Goal: Task Accomplishment & Management: Complete application form

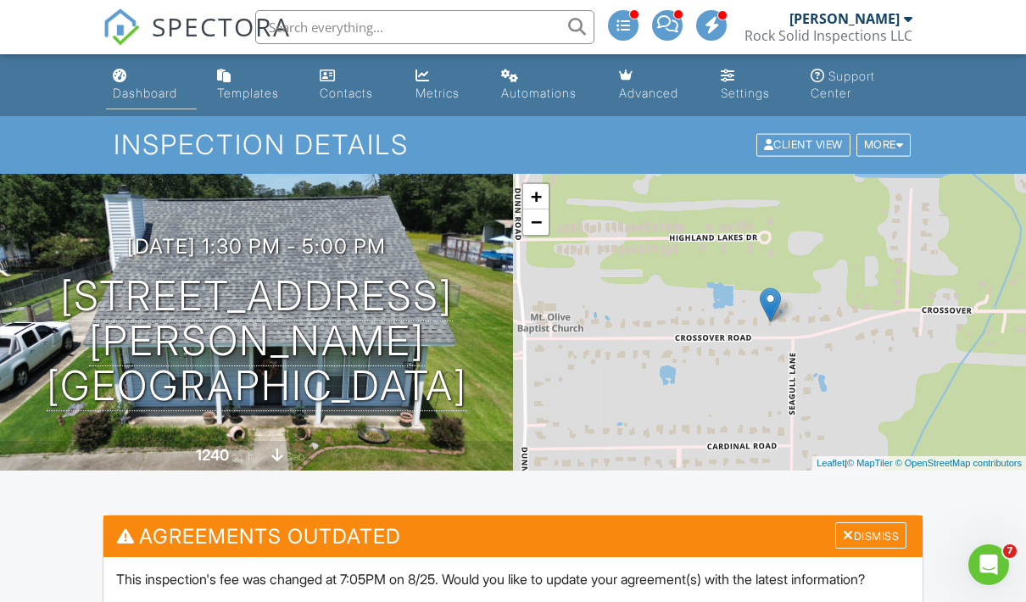
click at [150, 84] on link "Dashboard" at bounding box center [151, 85] width 91 height 48
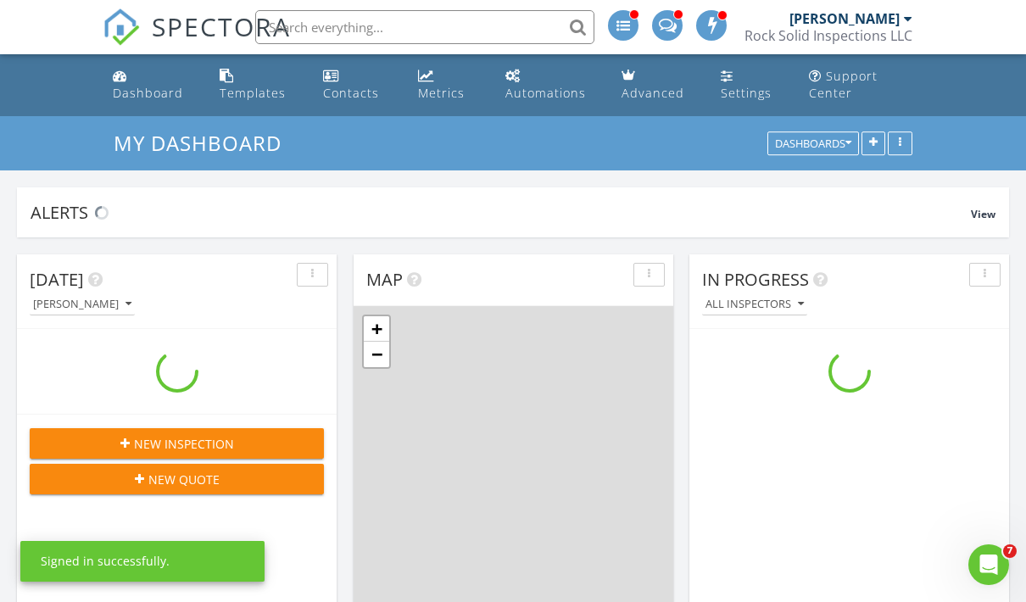
scroll to position [8, 8]
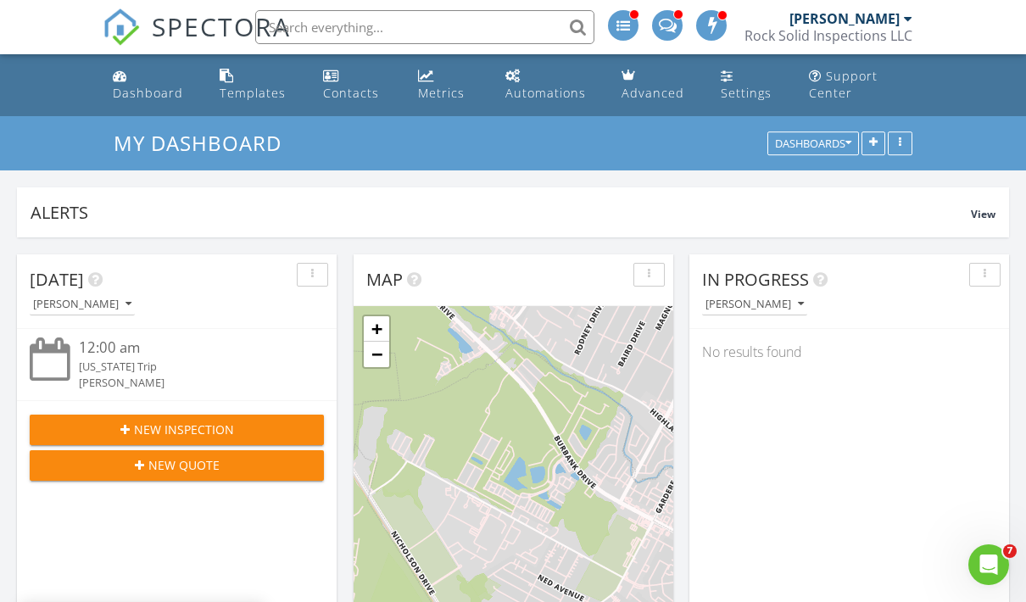
click at [236, 422] on div "New Inspection" at bounding box center [176, 429] width 267 height 18
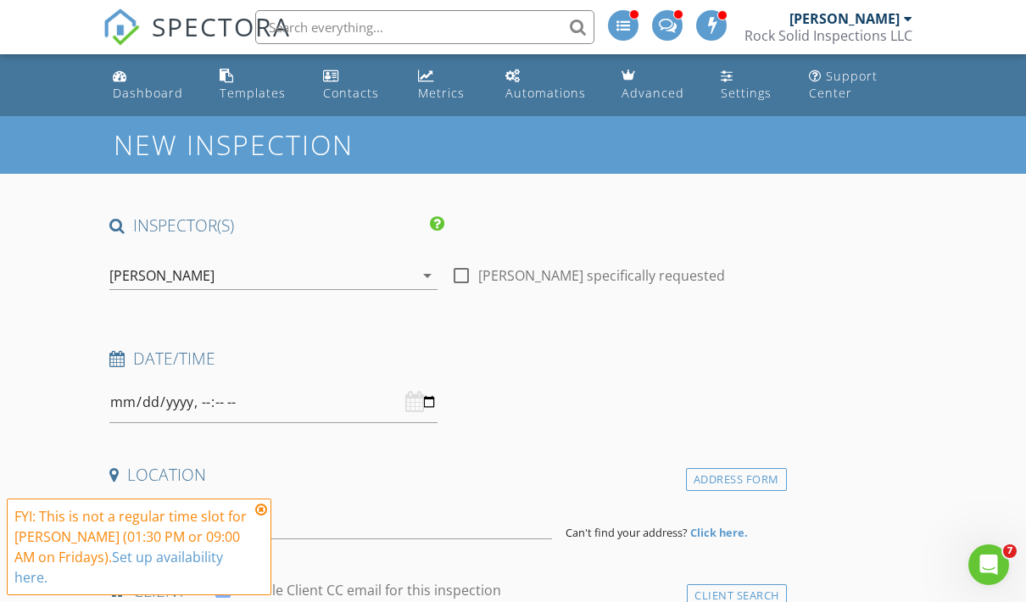
click at [415, 398] on div at bounding box center [273, 402] width 328 height 42
click at [332, 403] on input "datetime-local" at bounding box center [273, 402] width 328 height 42
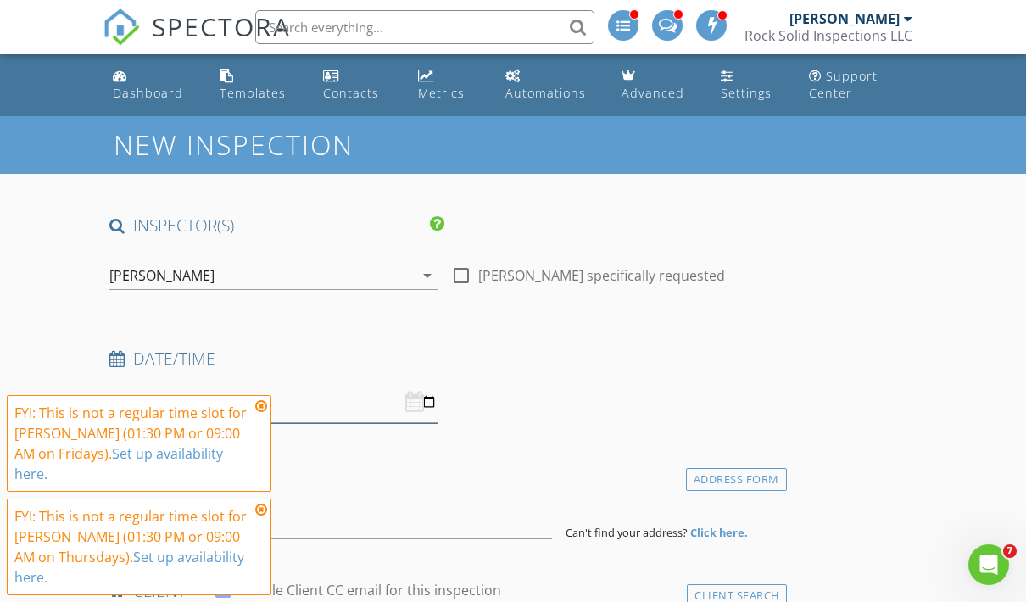
type input "2025-09-04T09:00"
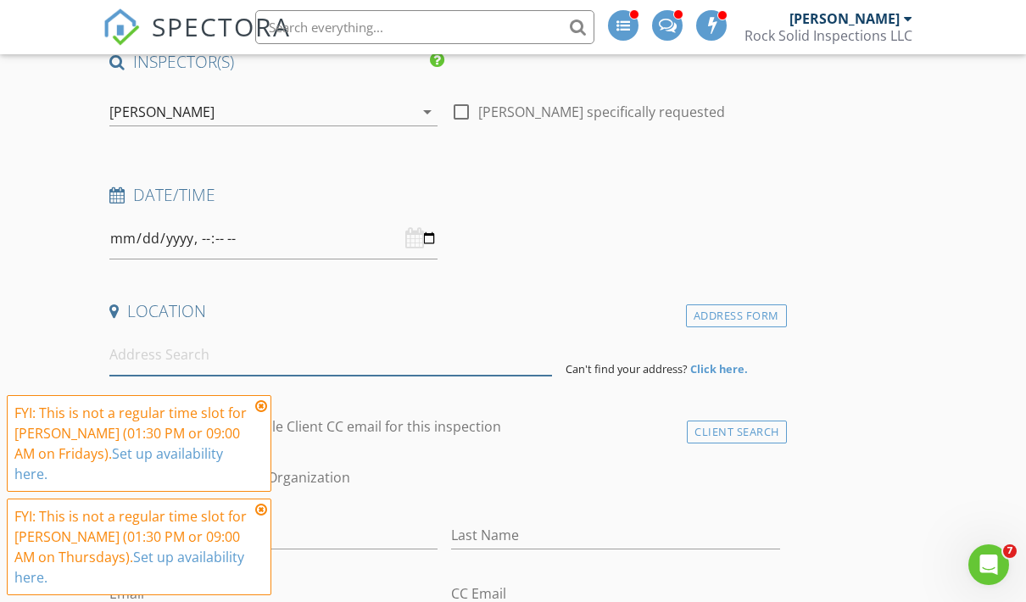
click at [470, 372] on input at bounding box center [330, 355] width 442 height 42
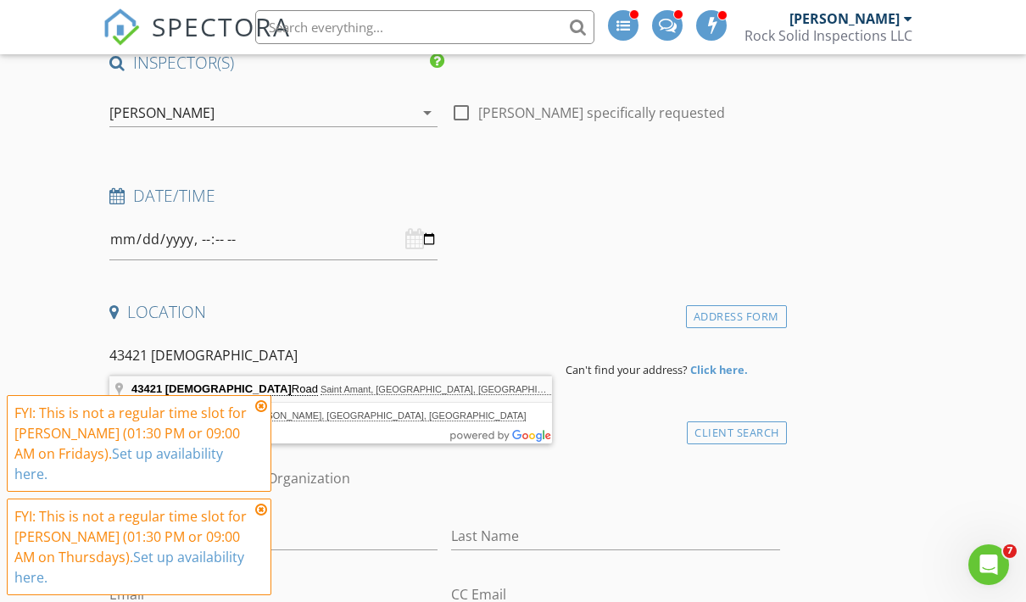
type input "43421 Churchpoint Road, Saint Amant, LA, USA"
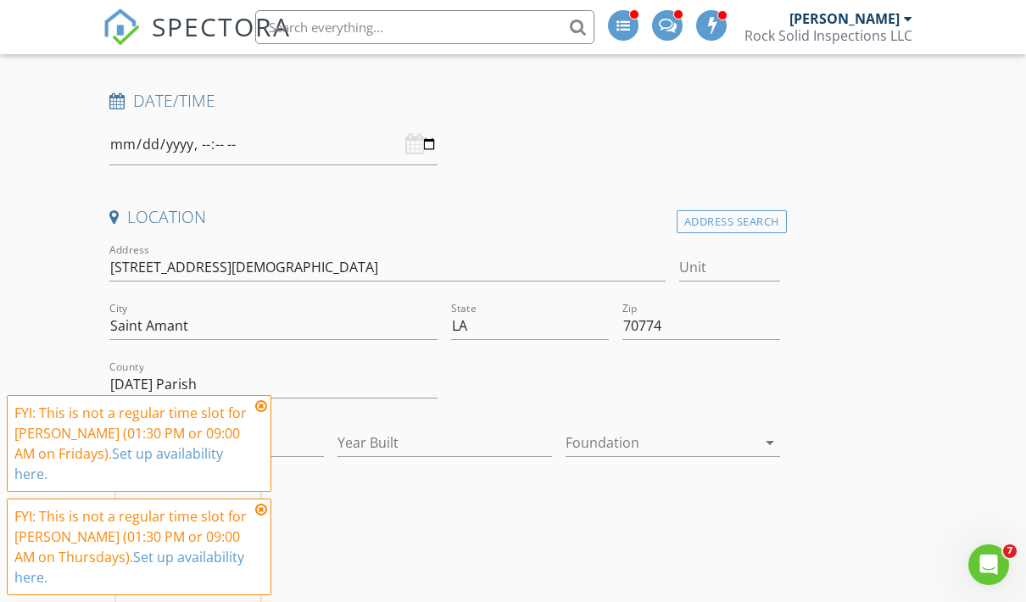
scroll to position [284, 0]
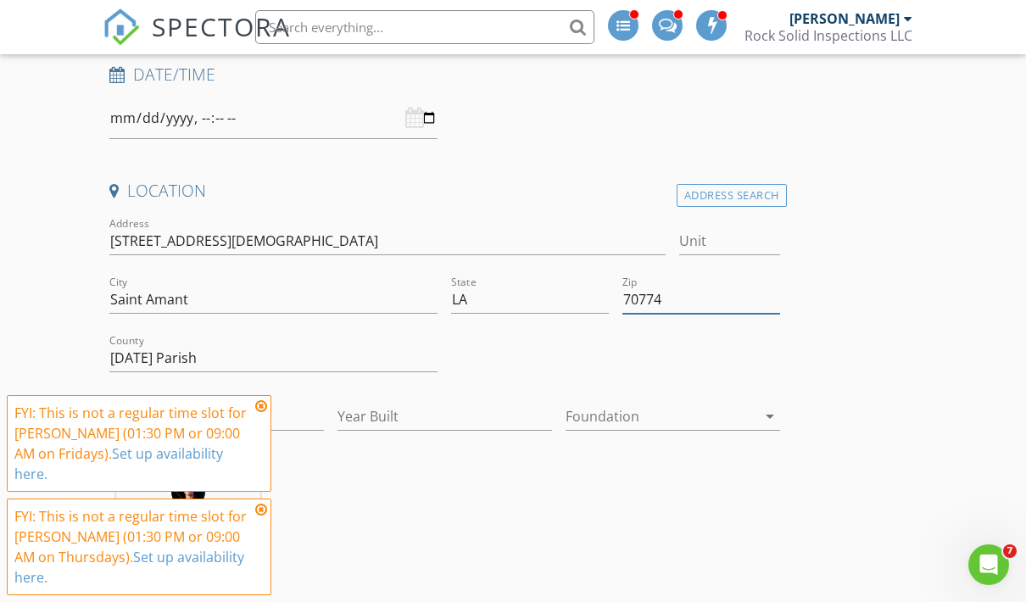
click at [682, 303] on input "70774" at bounding box center [701, 300] width 158 height 28
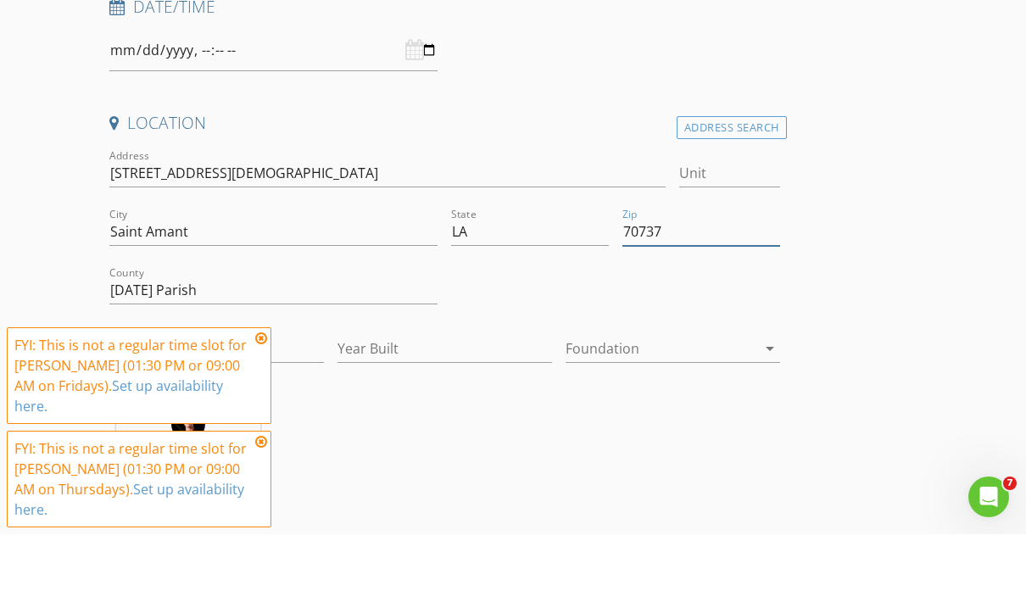
type input "70737"
click at [297, 275] on div "City Saint Amant" at bounding box center [273, 302] width 328 height 55
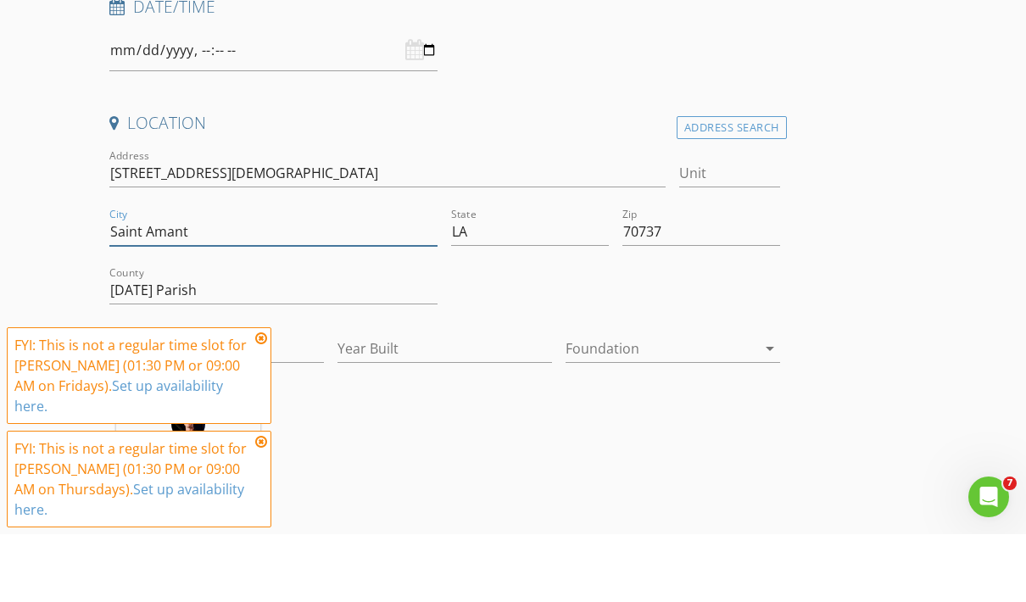
click at [291, 286] on input "Saint Amant" at bounding box center [273, 300] width 328 height 28
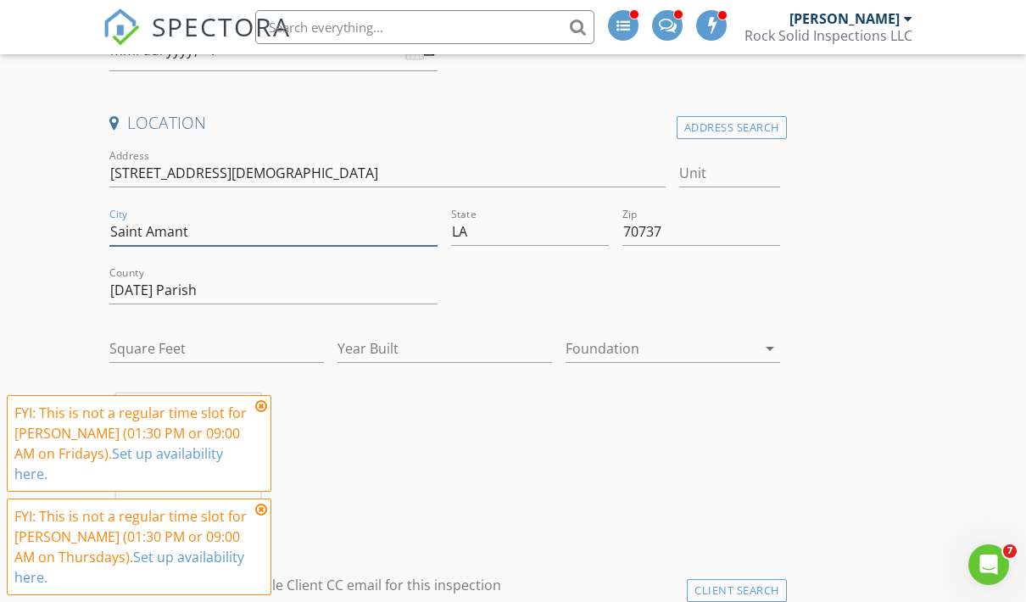
click at [271, 231] on input "Saint Amant" at bounding box center [273, 232] width 328 height 28
type input "S"
type input "[PERSON_NAME]"
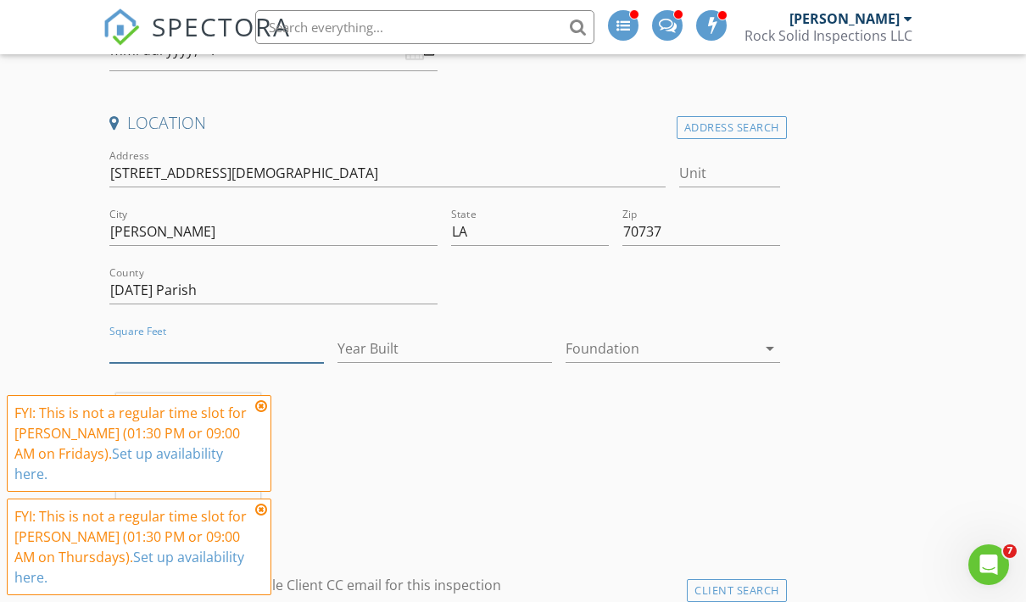
click at [168, 340] on input "Square Feet" at bounding box center [216, 349] width 214 height 28
click at [711, 359] on div at bounding box center [660, 348] width 191 height 27
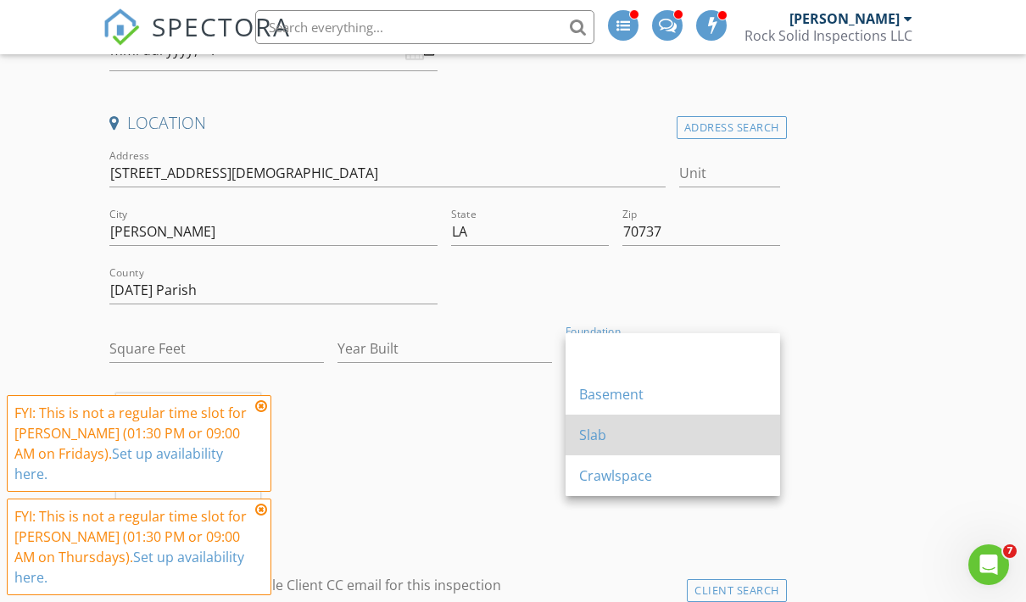
click at [664, 433] on div "Slab" at bounding box center [672, 435] width 187 height 20
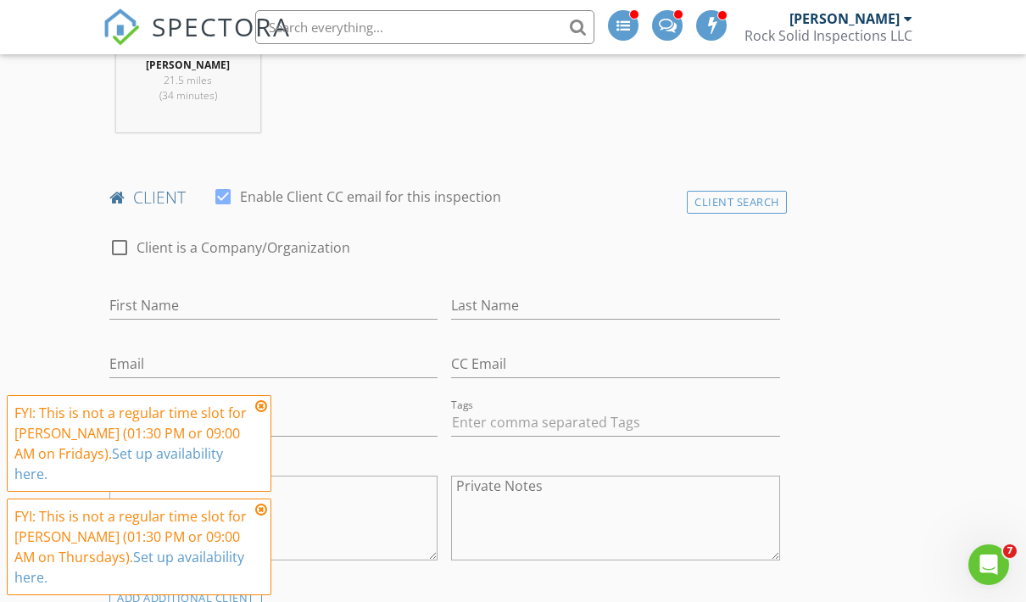
scroll to position [783, 0]
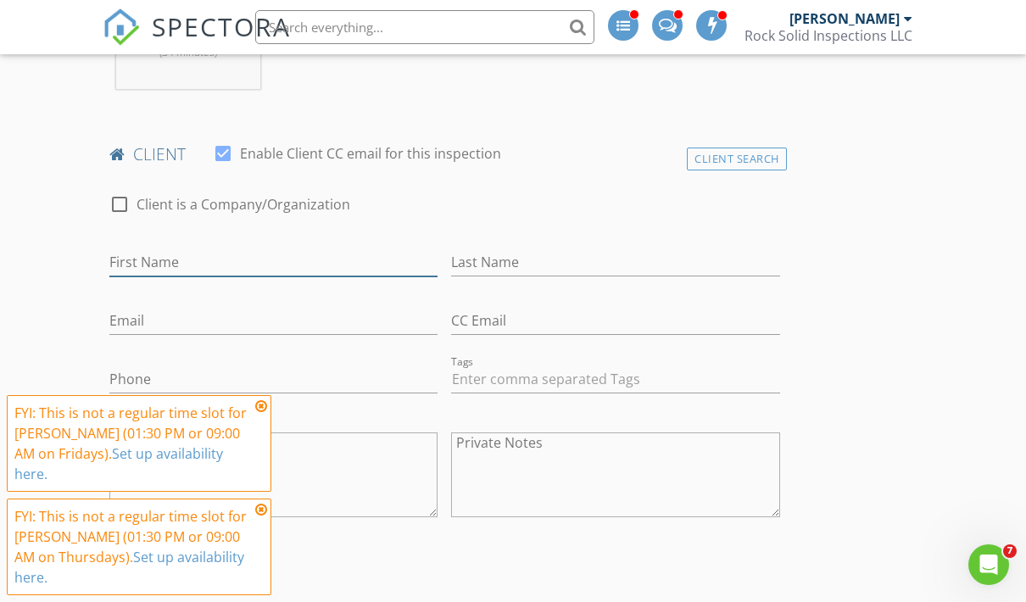
click at [324, 264] on input "First Name" at bounding box center [273, 262] width 328 height 28
type input "Blaire"
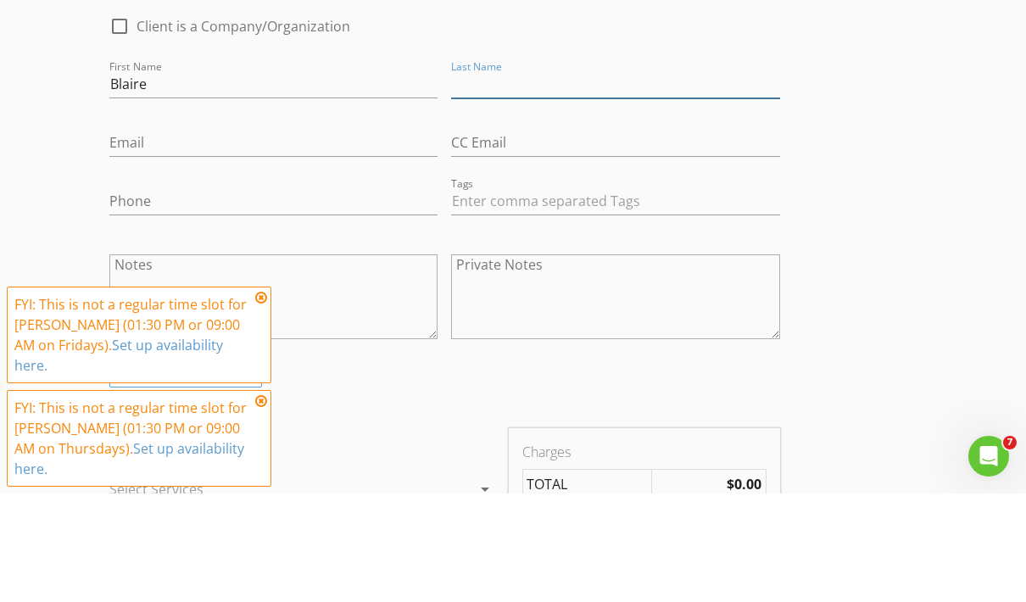
scroll to position [855, 0]
click at [259, 410] on icon at bounding box center [261, 406] width 12 height 14
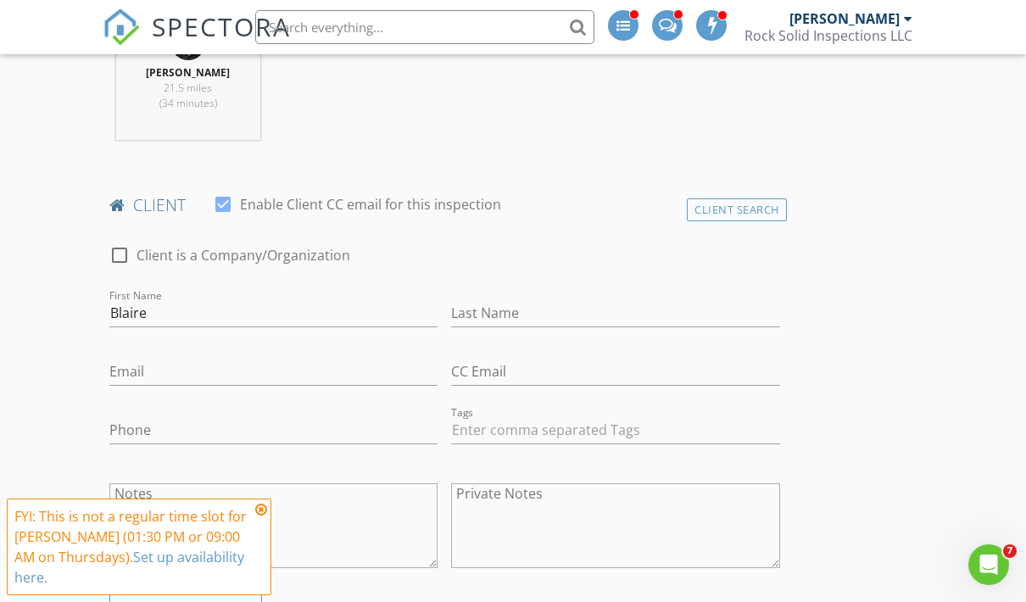
scroll to position [731, 0]
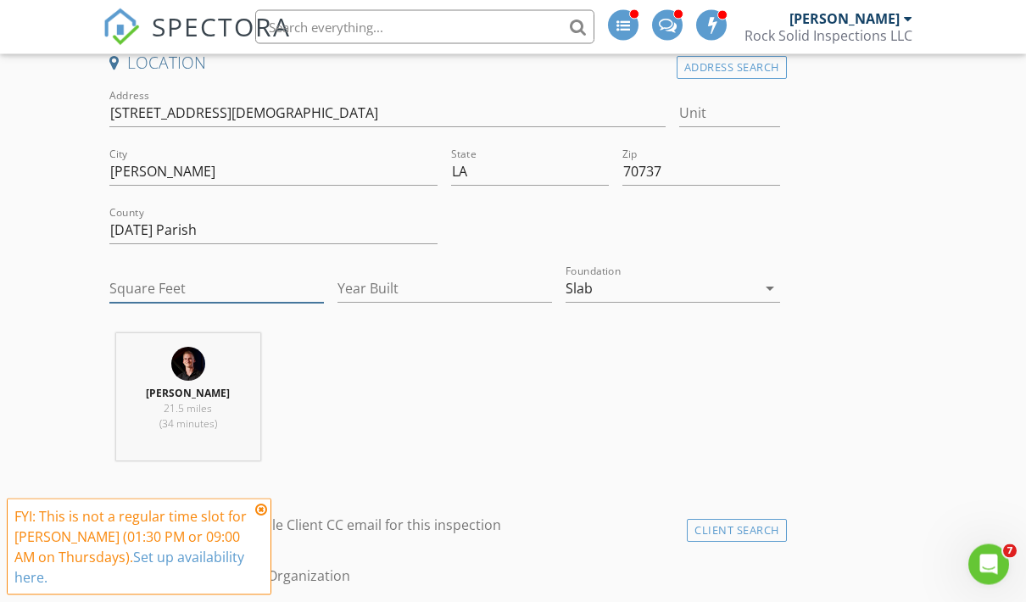
click at [151, 300] on input "Square Feet" at bounding box center [216, 289] width 214 height 28
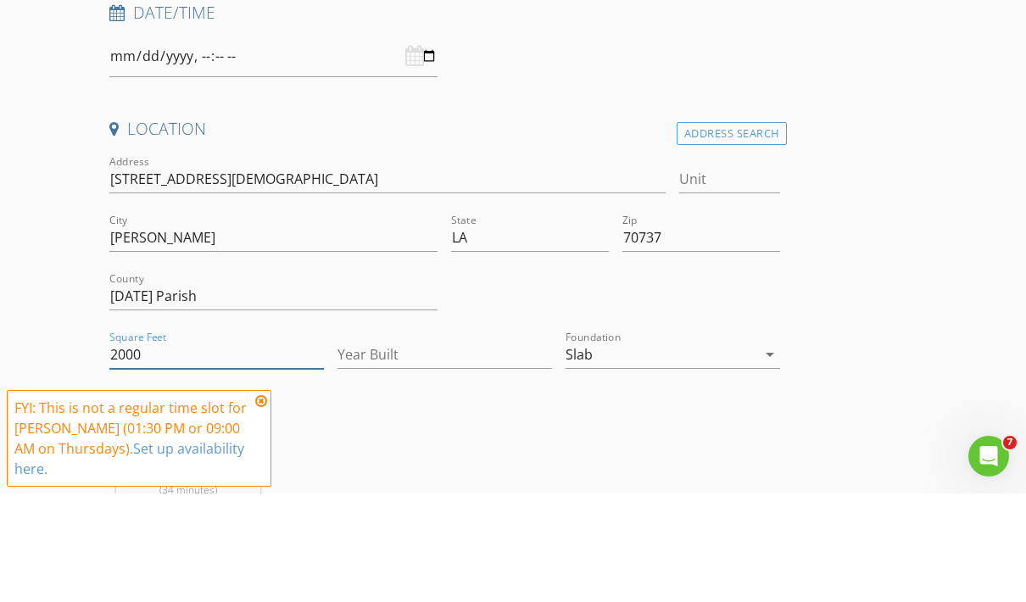
scroll to position [247, 0]
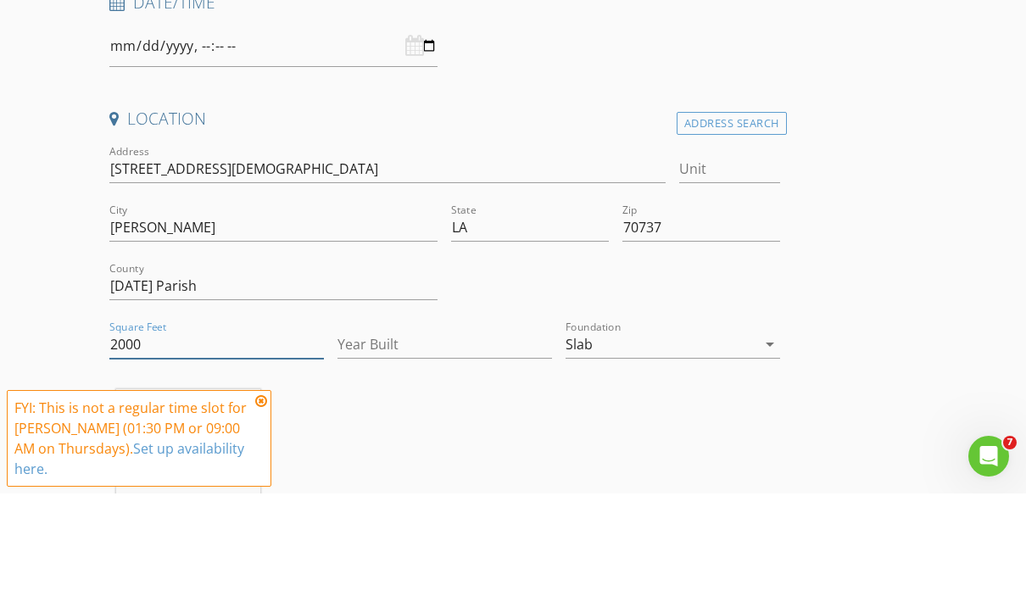
type input "2000"
click at [256, 503] on icon at bounding box center [261, 510] width 12 height 14
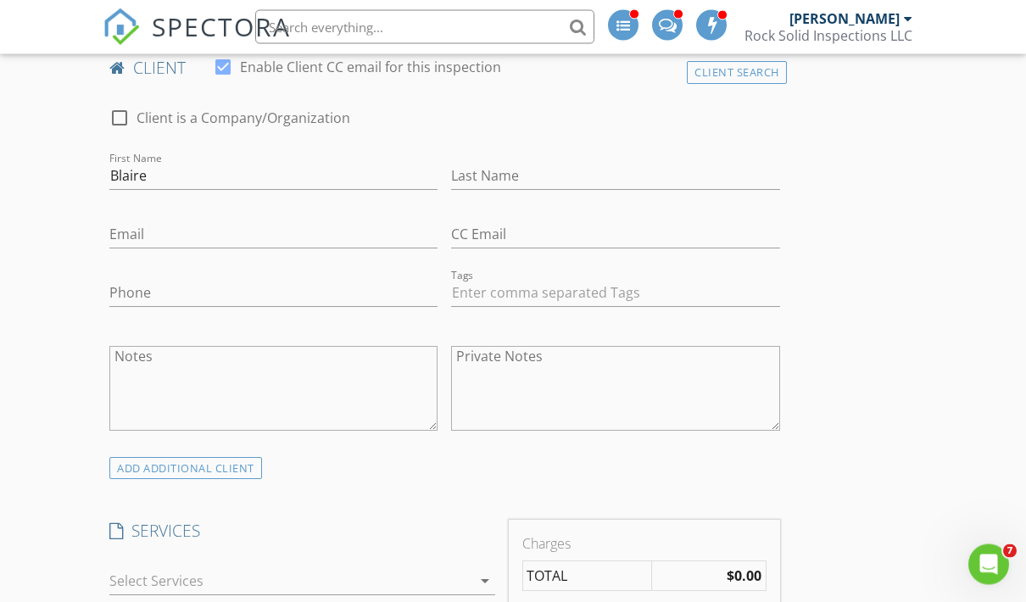
scroll to position [870, 0]
click at [482, 164] on input "Last Name" at bounding box center [615, 175] width 328 height 28
type input "[PERSON_NAME]"
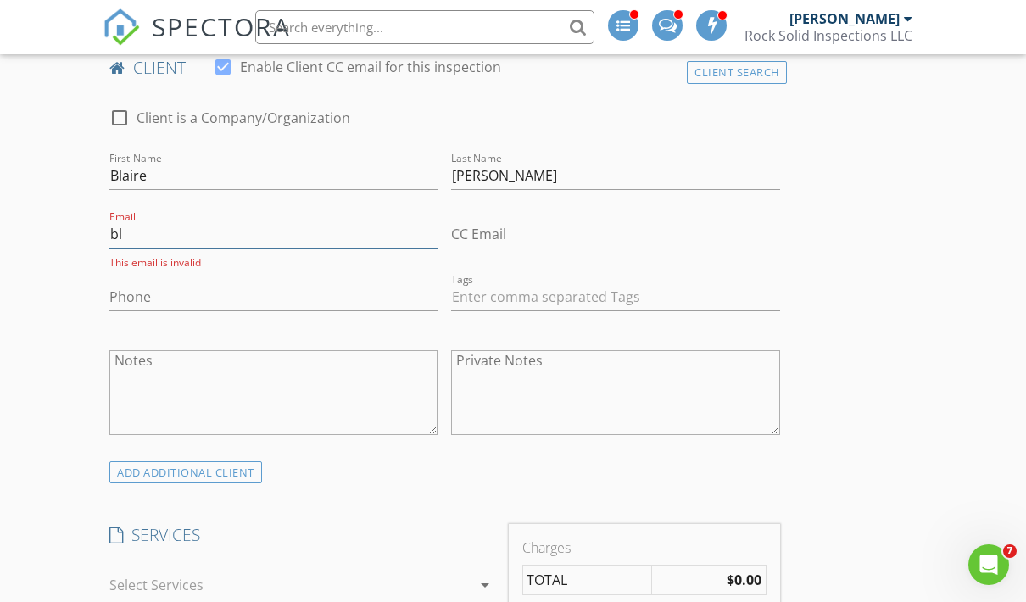
type input "b"
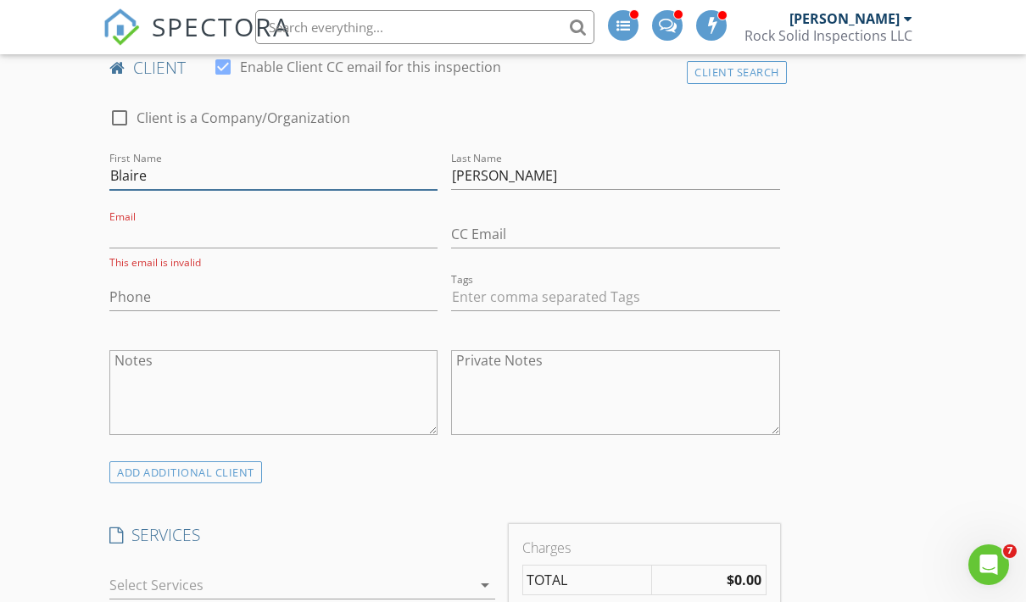
click at [231, 164] on input "Blaire" at bounding box center [273, 176] width 328 height 28
type input "[PERSON_NAME]"
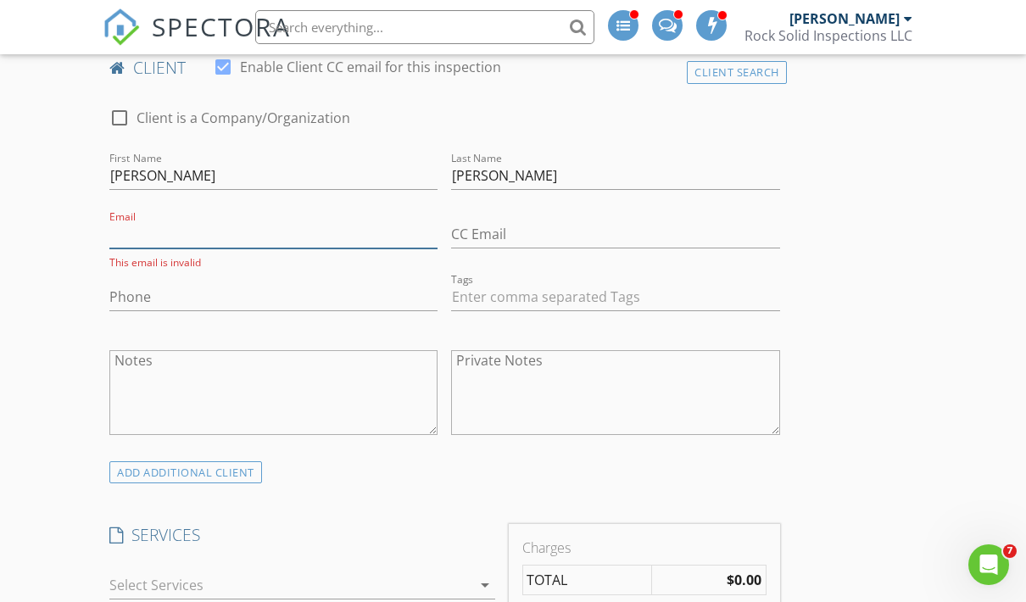
click at [220, 222] on input "Email" at bounding box center [273, 234] width 328 height 28
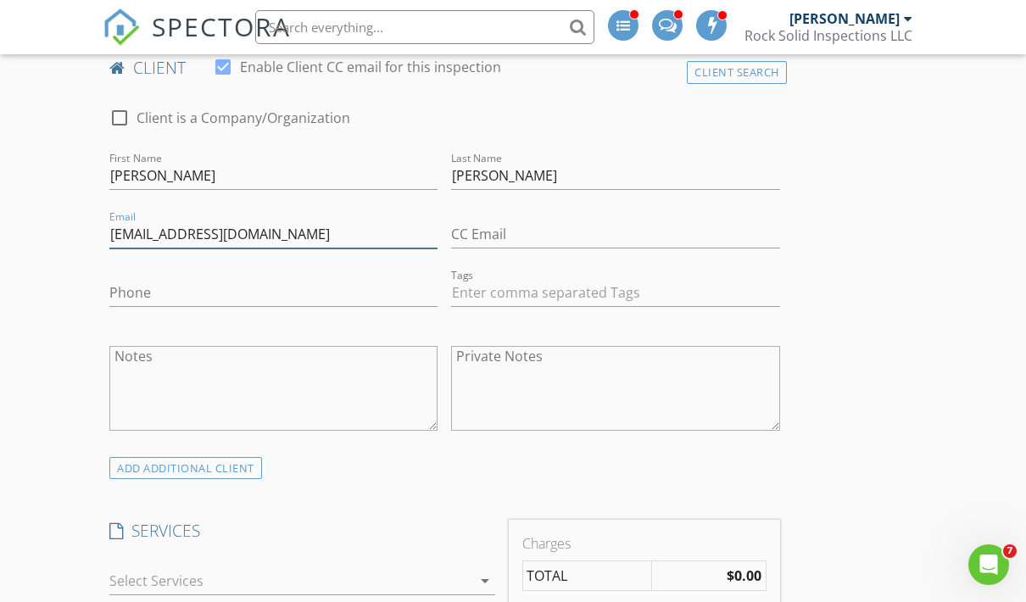
type input "[EMAIL_ADDRESS][DOMAIN_NAME]"
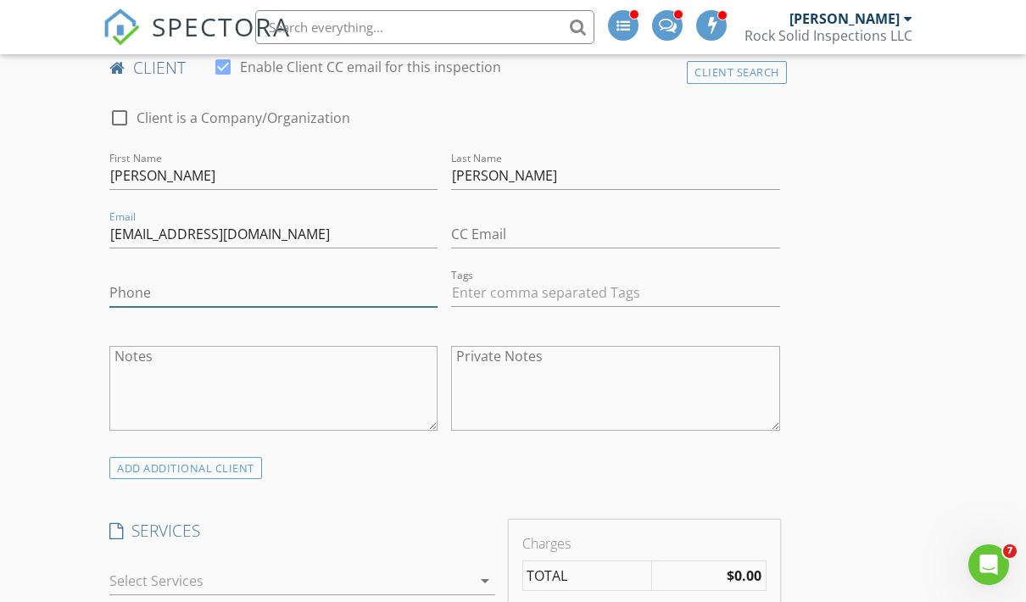
click at [182, 283] on input "Phone" at bounding box center [273, 293] width 328 height 28
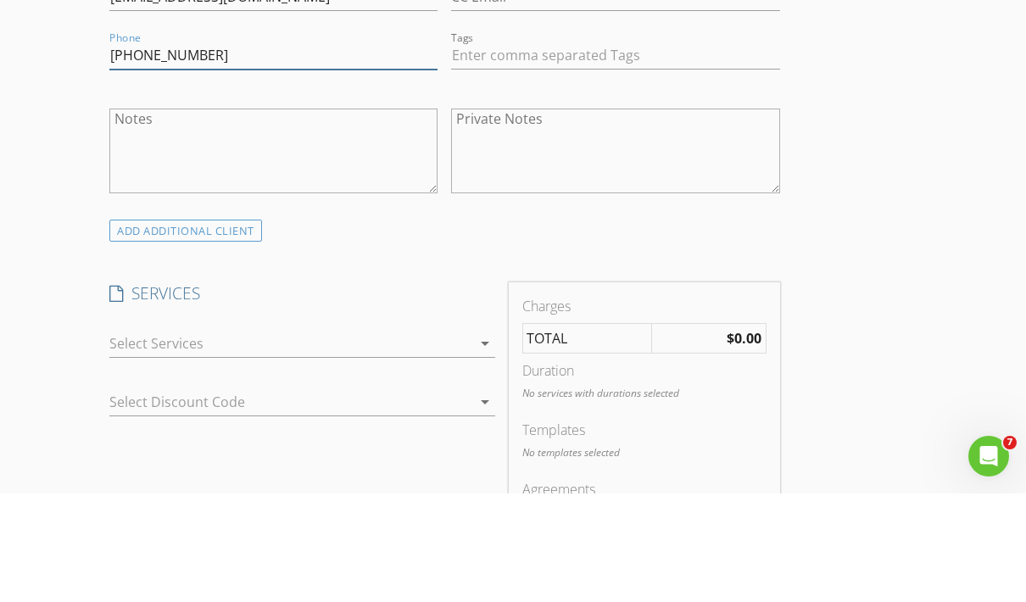
scroll to position [1071, 0]
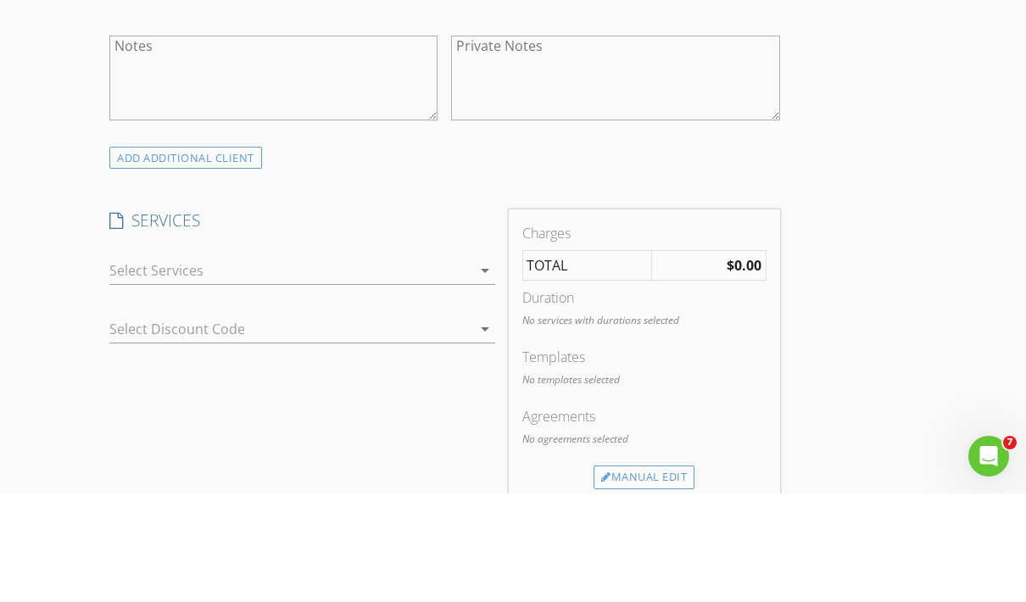
type input "[PHONE_NUMBER]"
click at [204, 365] on div at bounding box center [290, 378] width 362 height 27
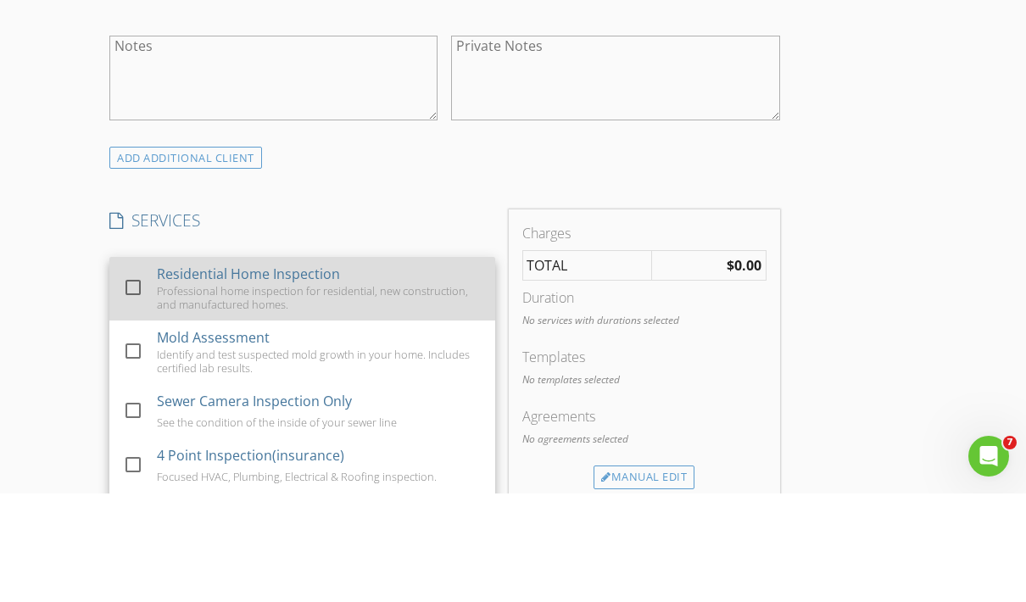
scroll to position [1180, 0]
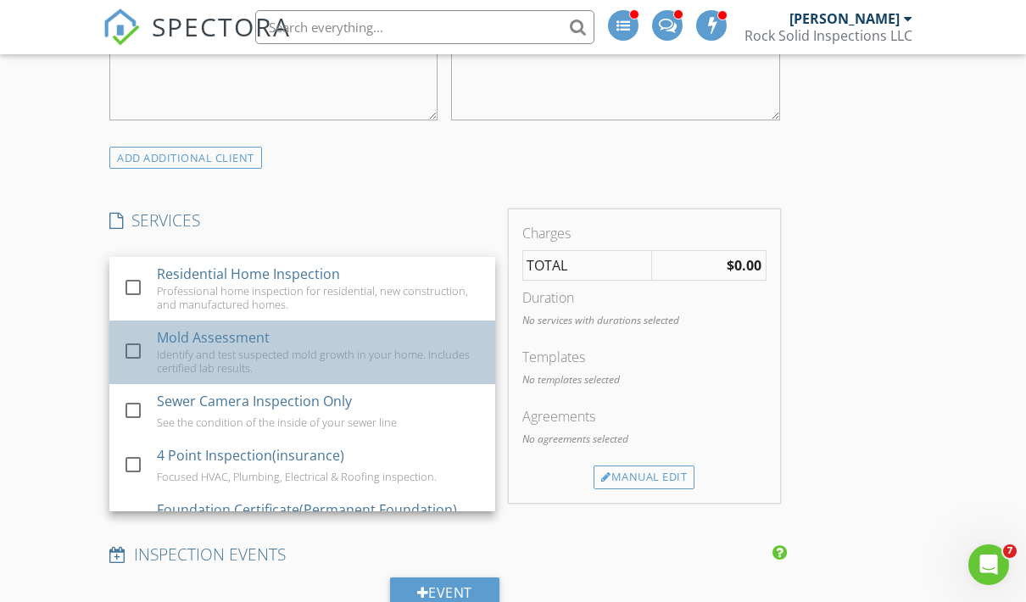
click at [207, 329] on div "Mold Assessment" at bounding box center [213, 337] width 113 height 20
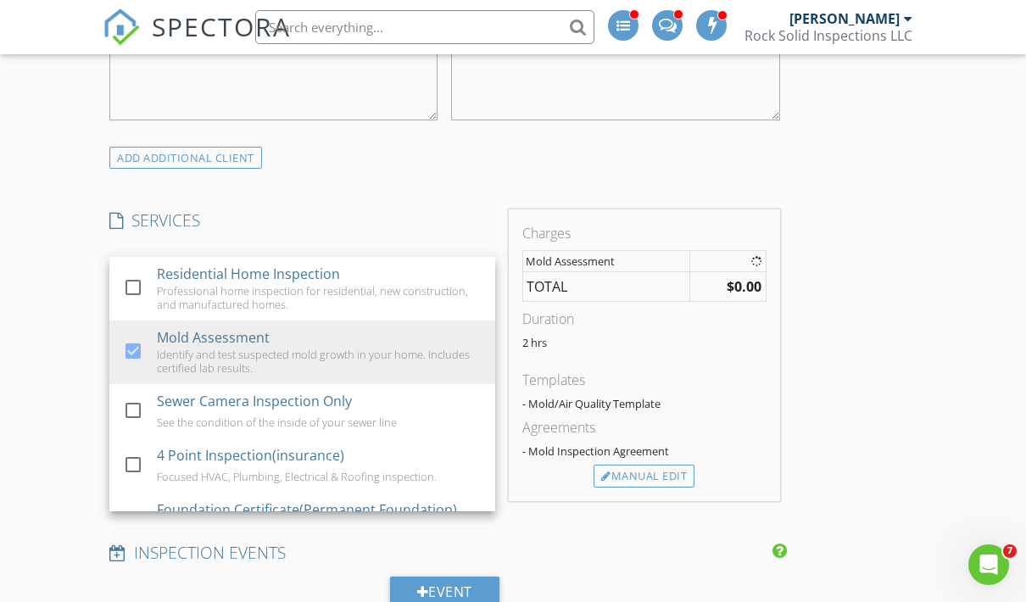
click at [356, 219] on h4 "SERVICES" at bounding box center [302, 220] width 386 height 22
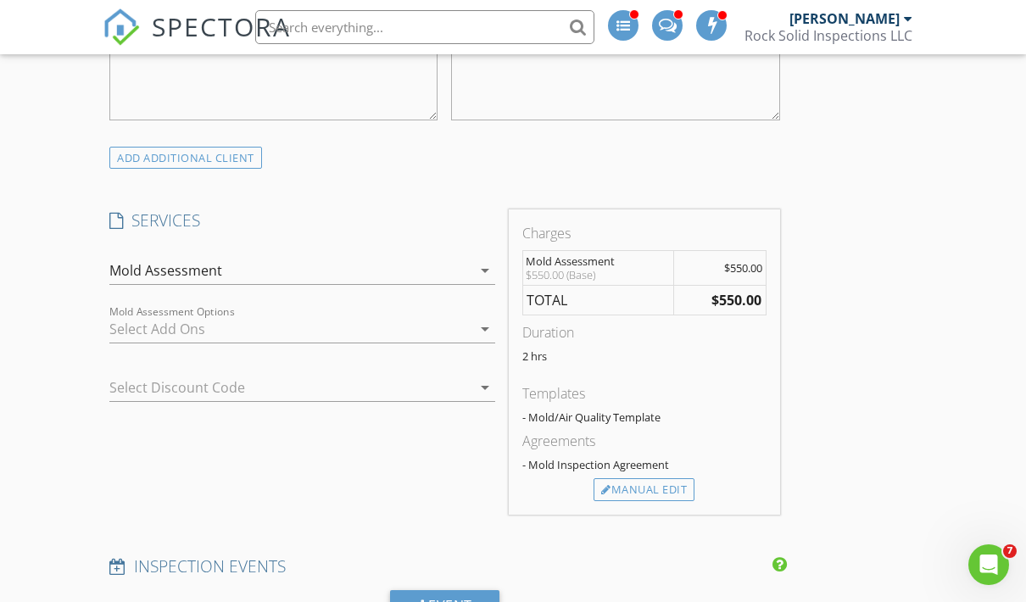
scroll to position [1297, 0]
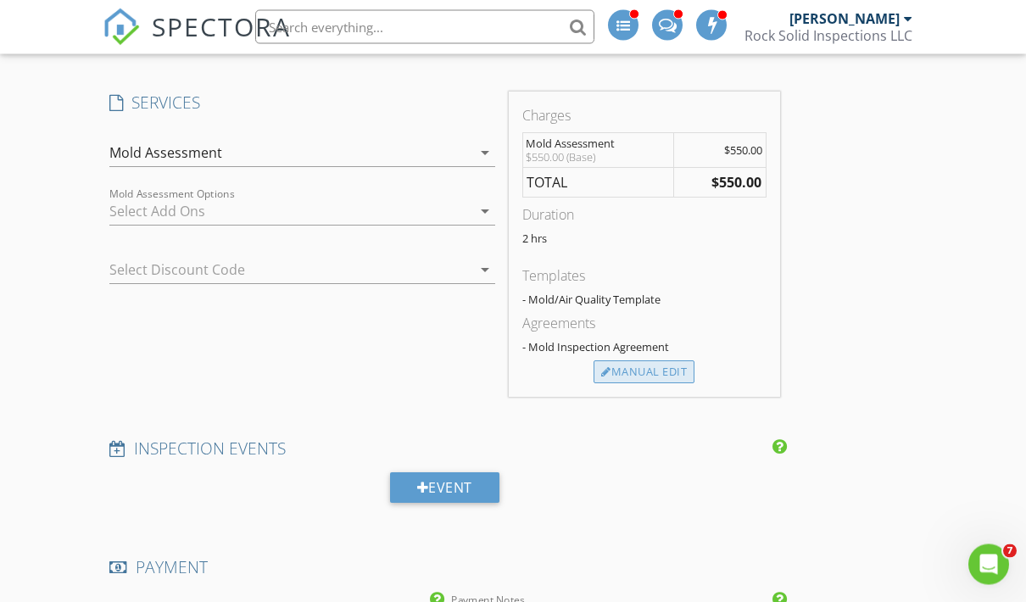
click at [651, 376] on div "Manual Edit" at bounding box center [643, 373] width 101 height 24
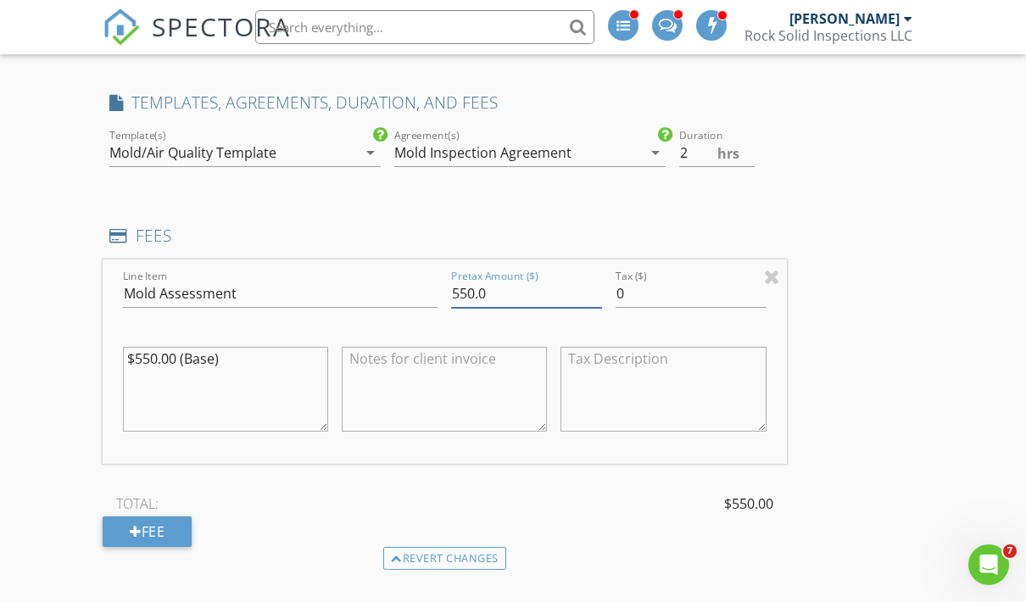
click at [491, 296] on input "550.0" at bounding box center [526, 294] width 151 height 28
type input "5"
type input "4"
type input "500.00"
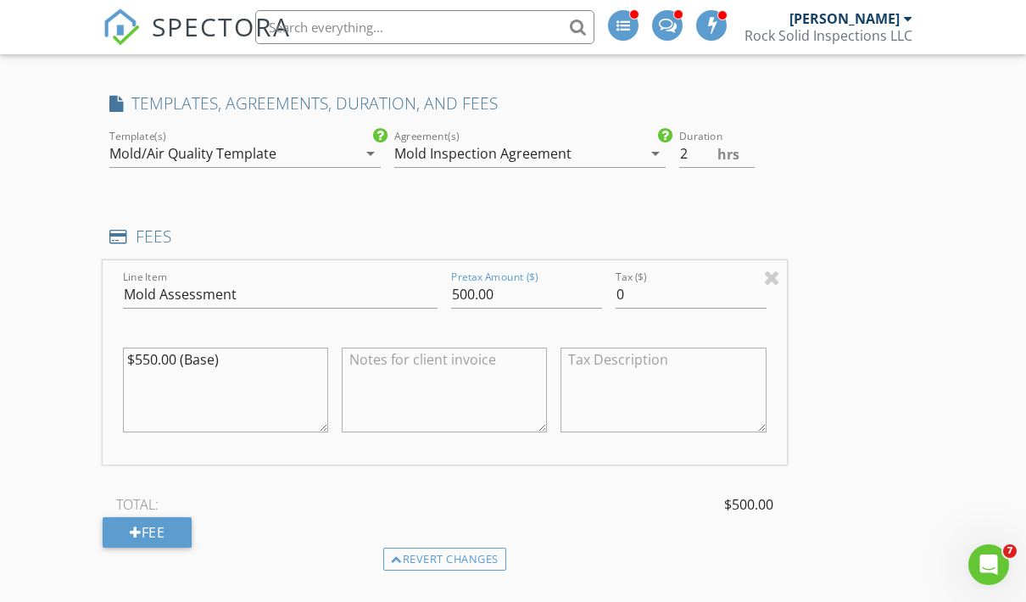
click at [175, 356] on textarea "$550.00 (Base)" at bounding box center [225, 389] width 205 height 85
click at [224, 353] on textarea "500.00 (base + surface sample)" at bounding box center [225, 389] width 205 height 85
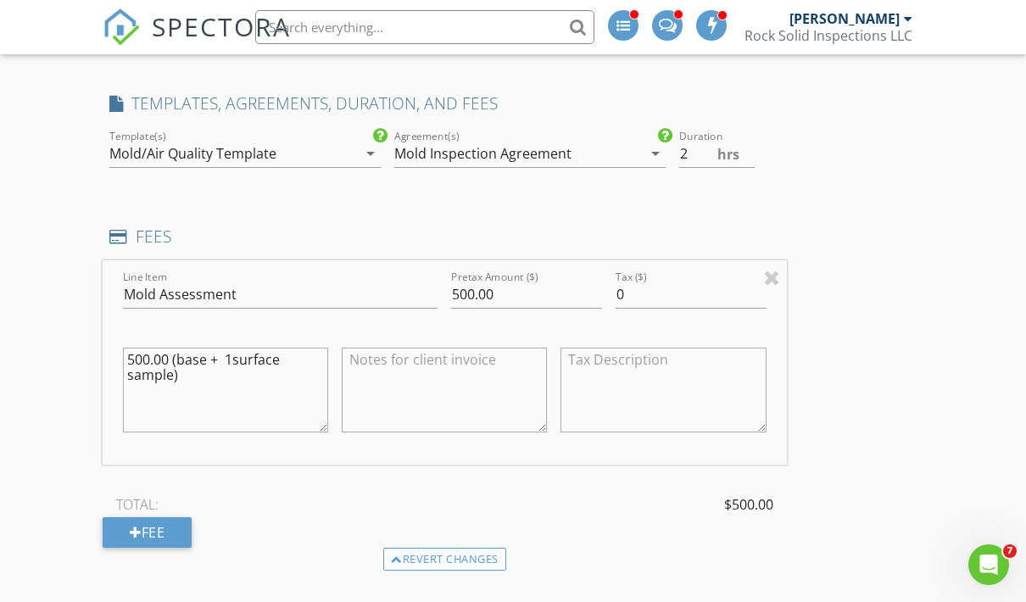
click at [253, 373] on textarea "500.00 (base + 1surface sample)" at bounding box center [225, 389] width 205 height 85
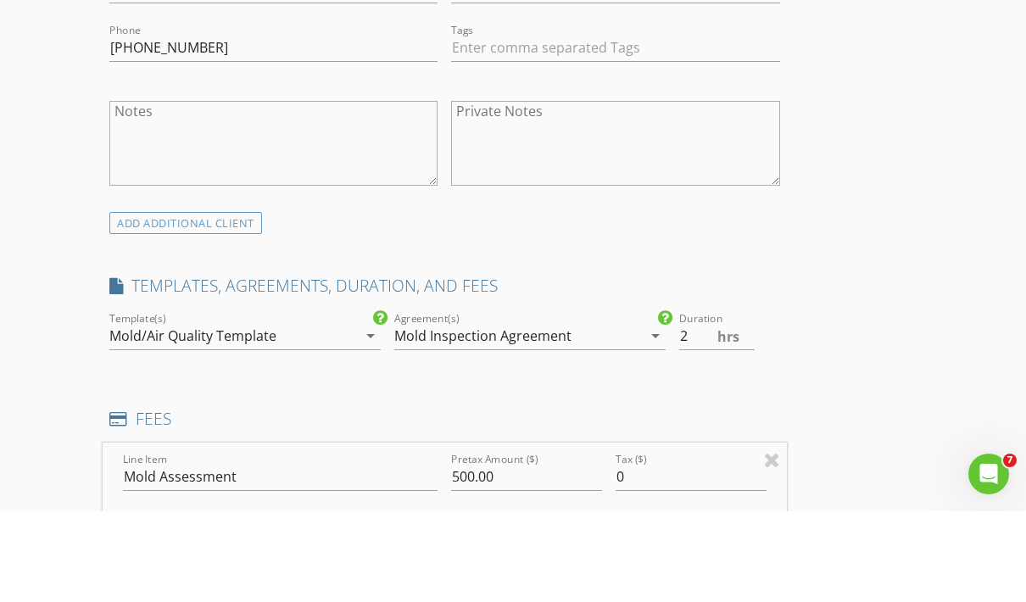
scroll to position [1049, 0]
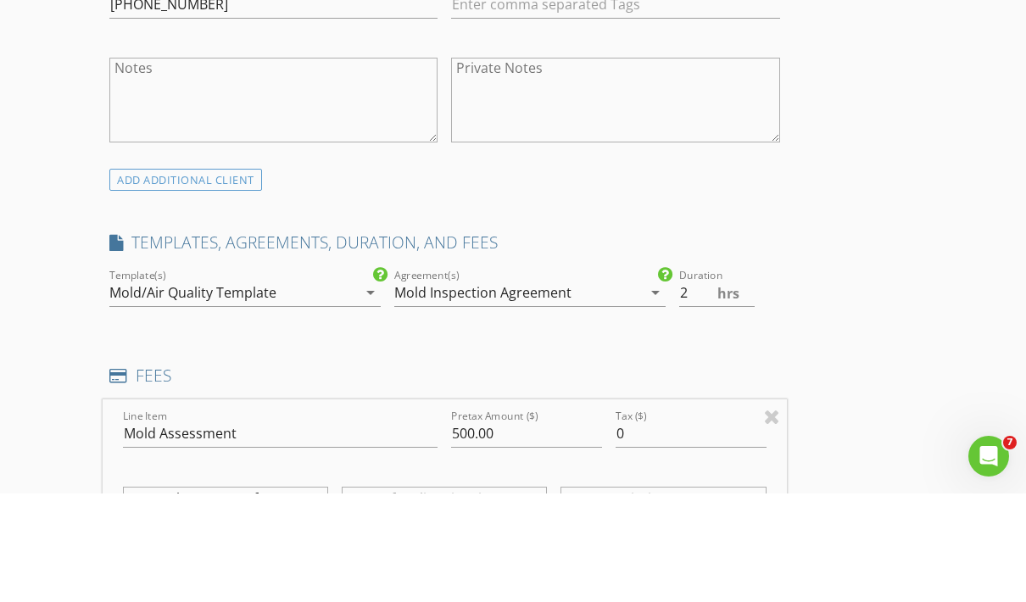
type textarea "500.00 (base + 1surface sample)"
click at [280, 528] on input "Mold Assessment" at bounding box center [280, 542] width 314 height 28
type input "Mold Testing"
click at [330, 473] on h4 "FEES" at bounding box center [444, 484] width 670 height 22
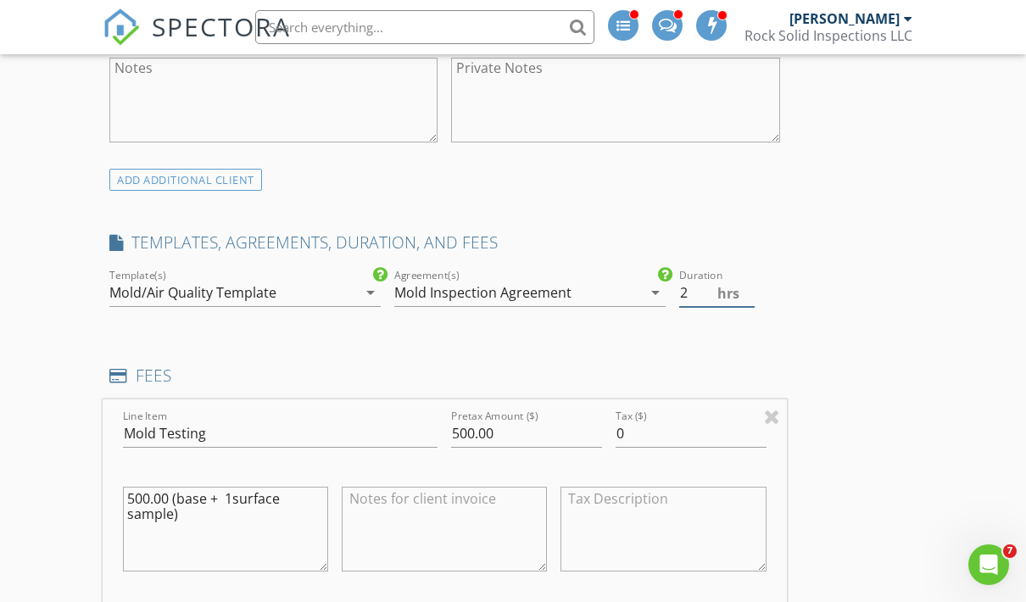
click at [686, 292] on input "2" at bounding box center [716, 293] width 75 height 28
type input "1"
click at [589, 284] on div "Mold Inspection Agreement" at bounding box center [517, 292] width 247 height 27
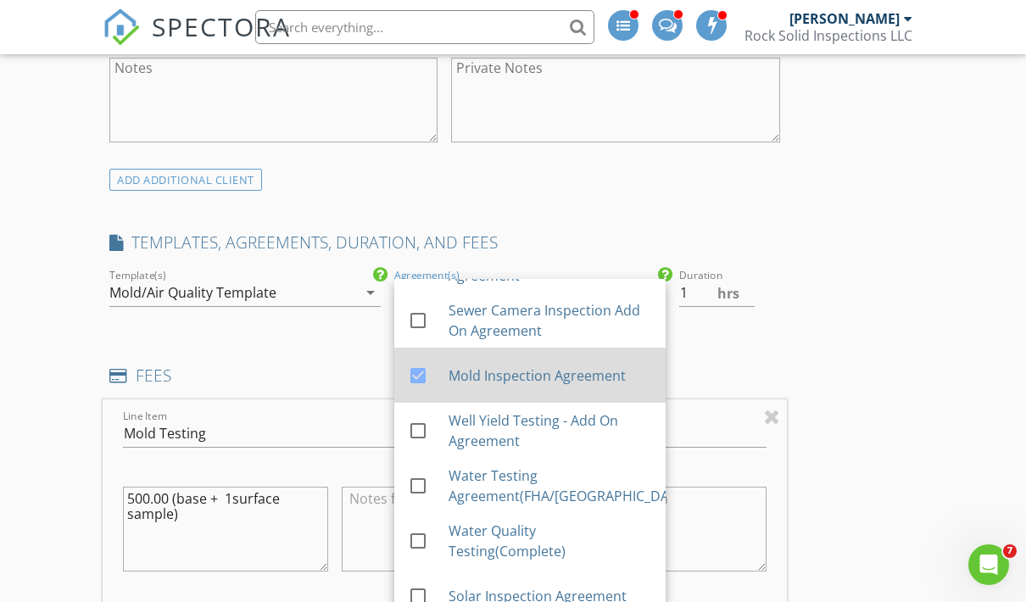
scroll to position [629, 0]
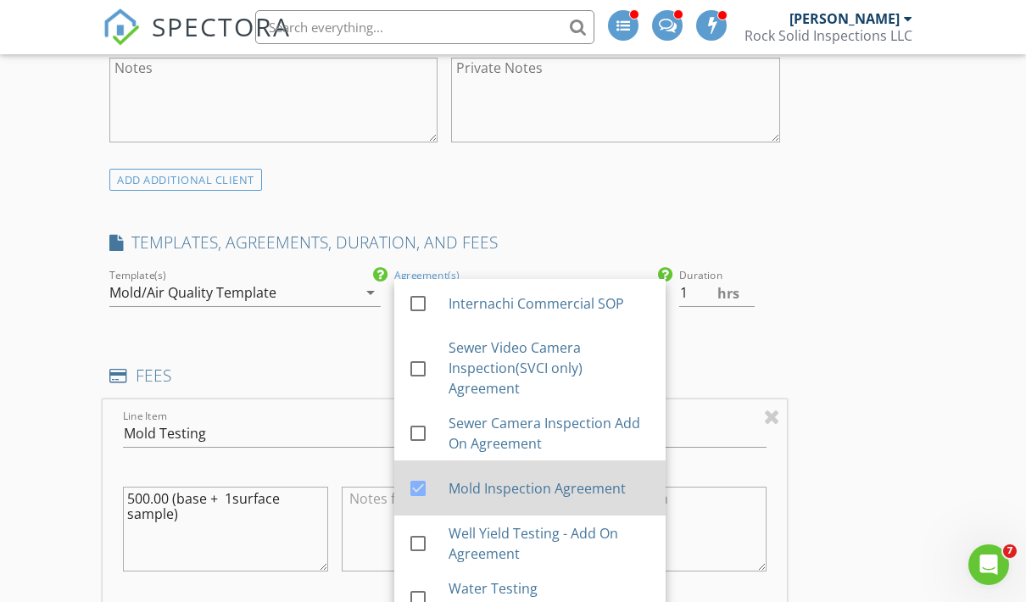
click at [424, 482] on div at bounding box center [417, 488] width 29 height 29
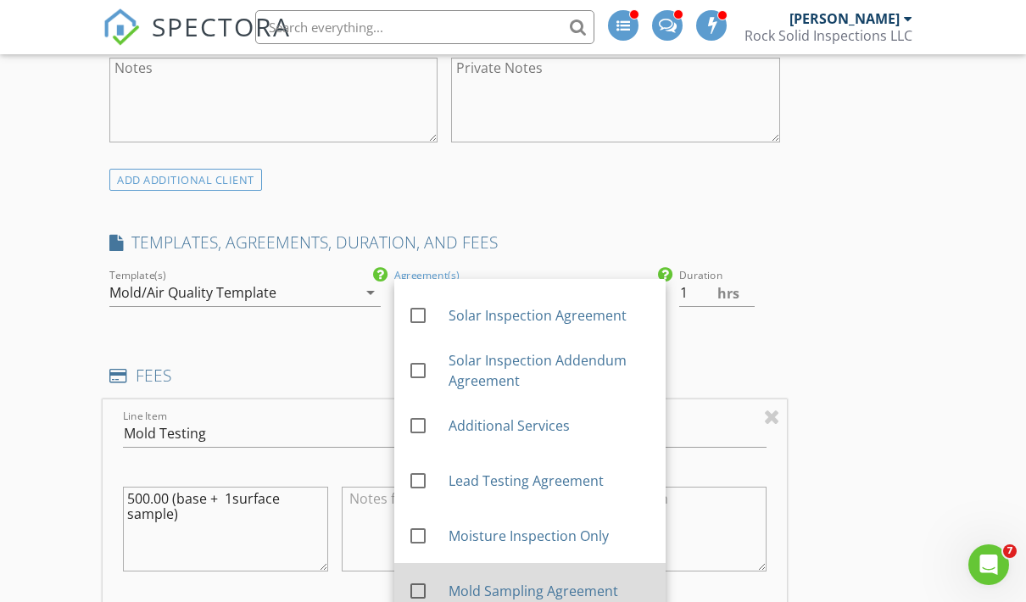
scroll to position [1022, 0]
click at [418, 593] on div at bounding box center [417, 590] width 29 height 29
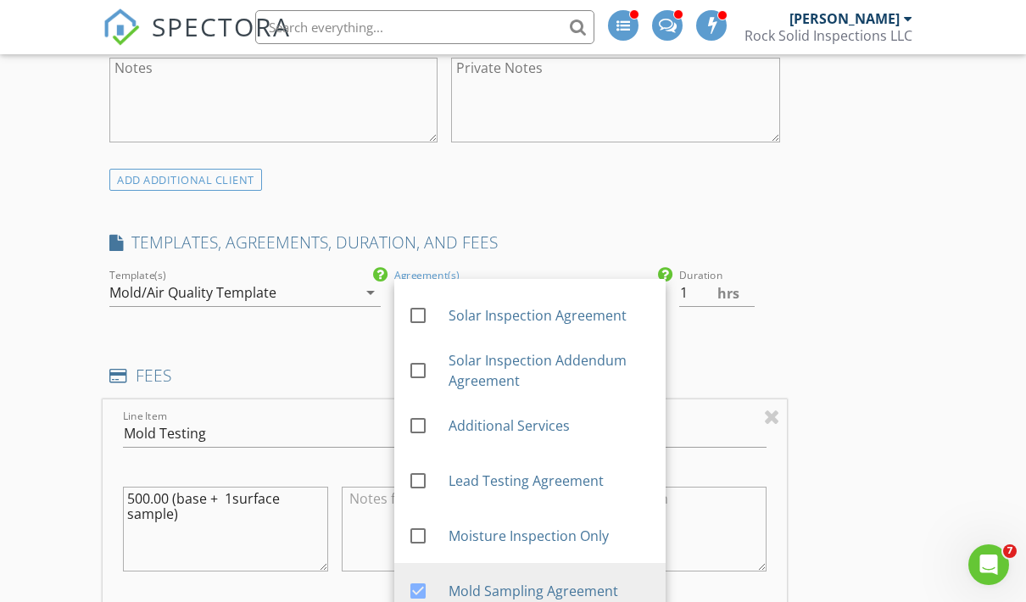
click at [782, 316] on div "Duration 1 hrs" at bounding box center [729, 294] width 114 height 58
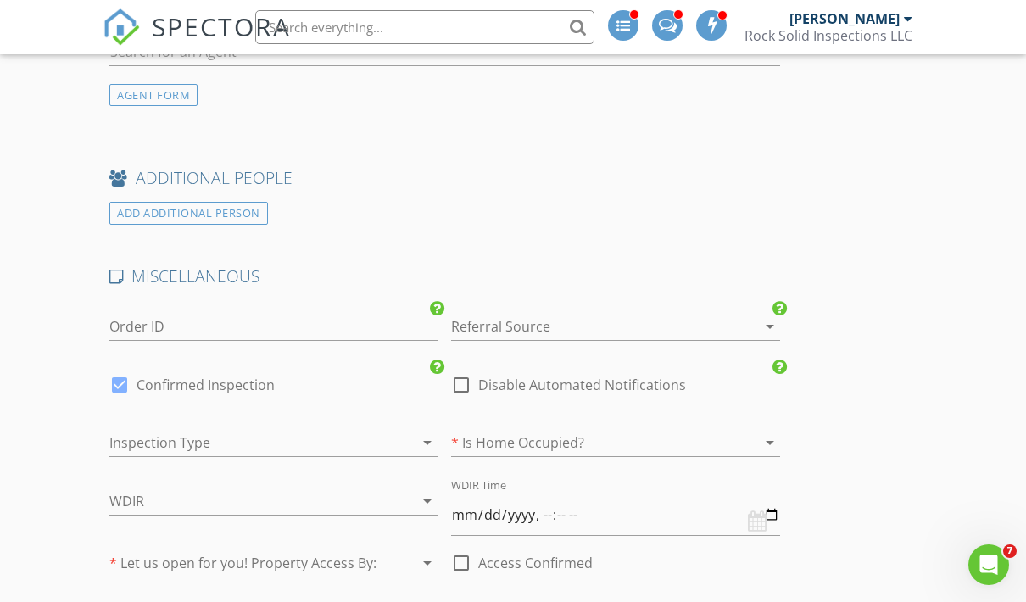
scroll to position [2462, 0]
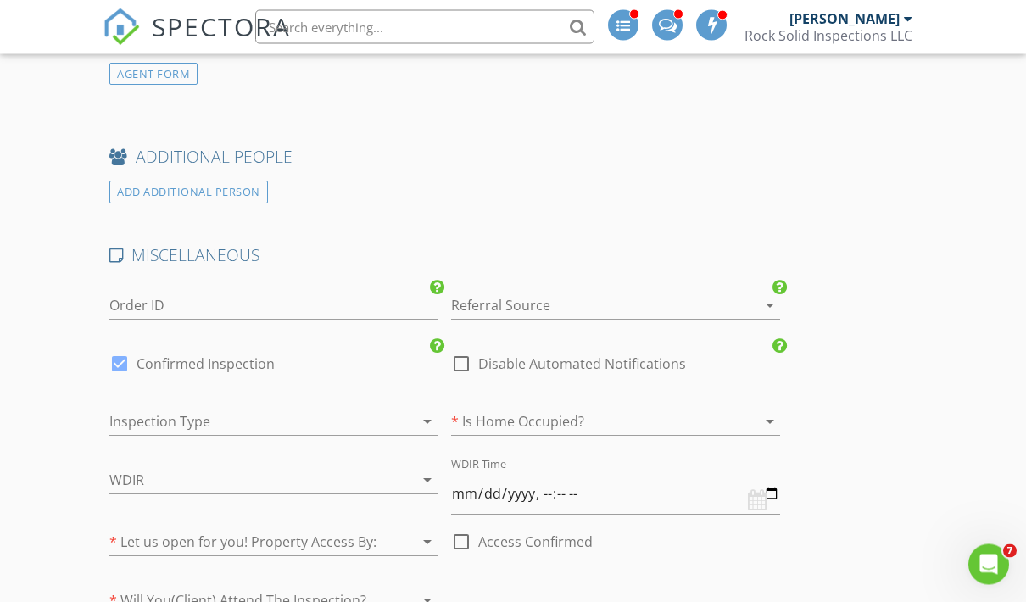
click at [657, 301] on div at bounding box center [591, 305] width 281 height 27
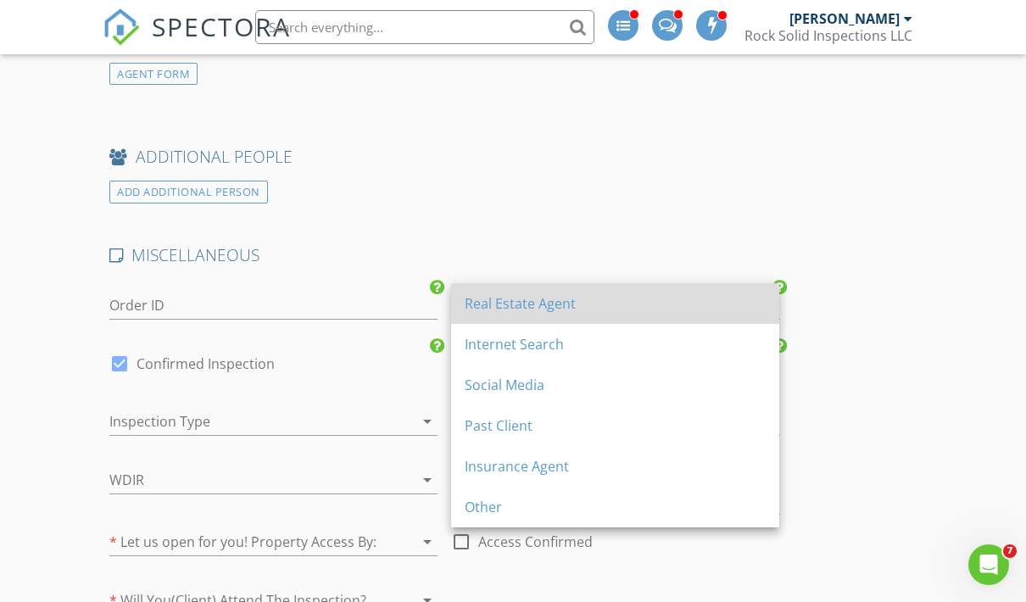
click at [652, 316] on div "Real Estate Agent" at bounding box center [614, 303] width 301 height 41
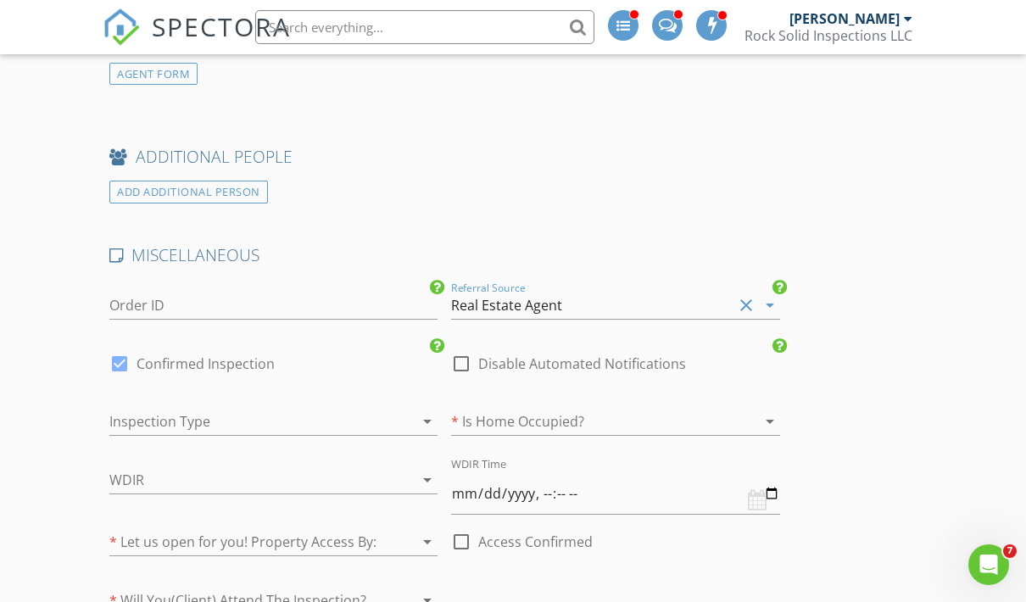
click at [591, 408] on div at bounding box center [591, 421] width 281 height 27
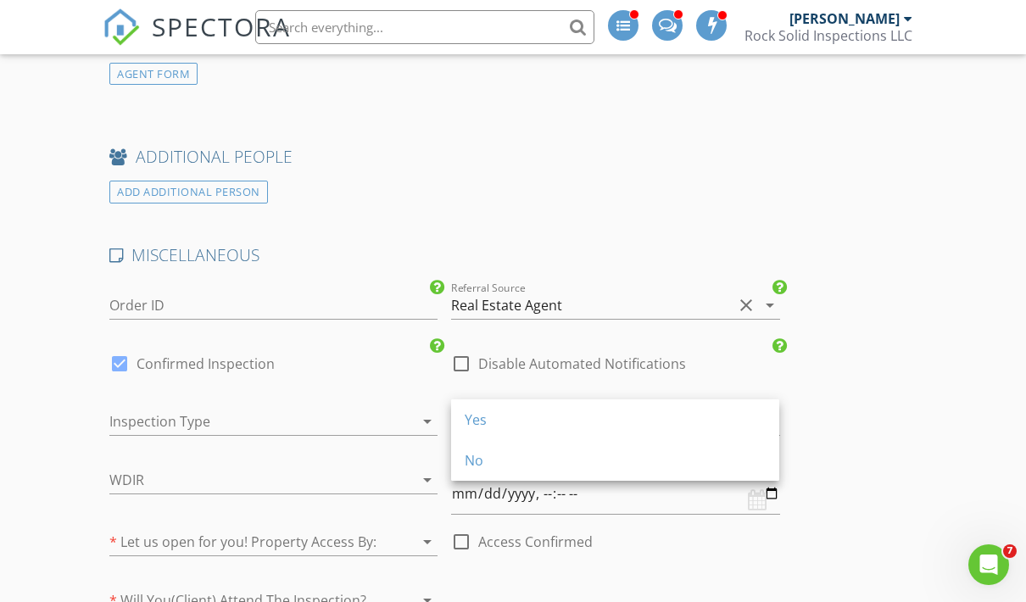
click at [574, 429] on div "Yes" at bounding box center [614, 419] width 301 height 20
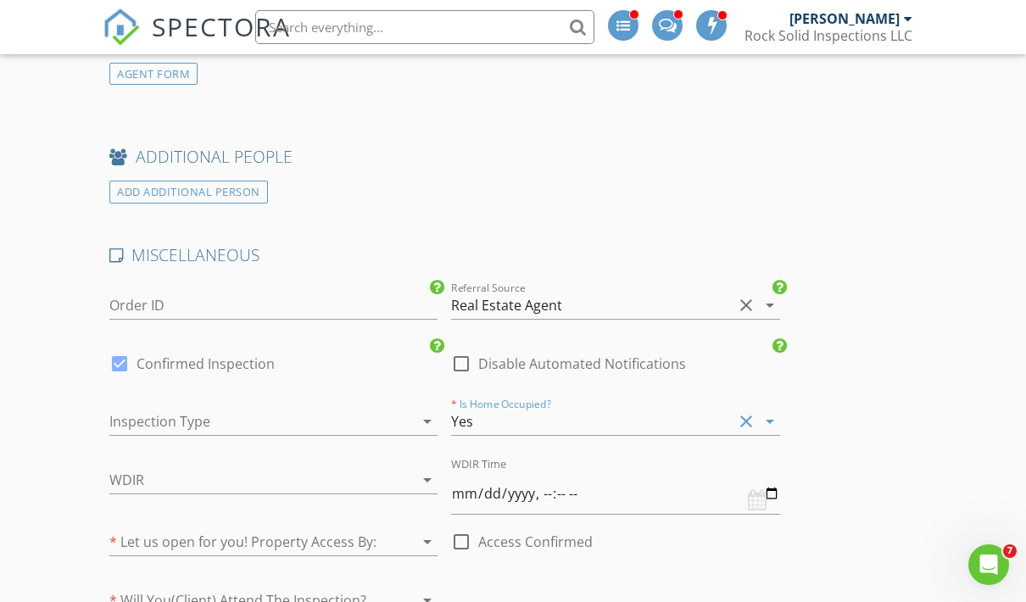
click at [360, 483] on div at bounding box center [249, 479] width 281 height 27
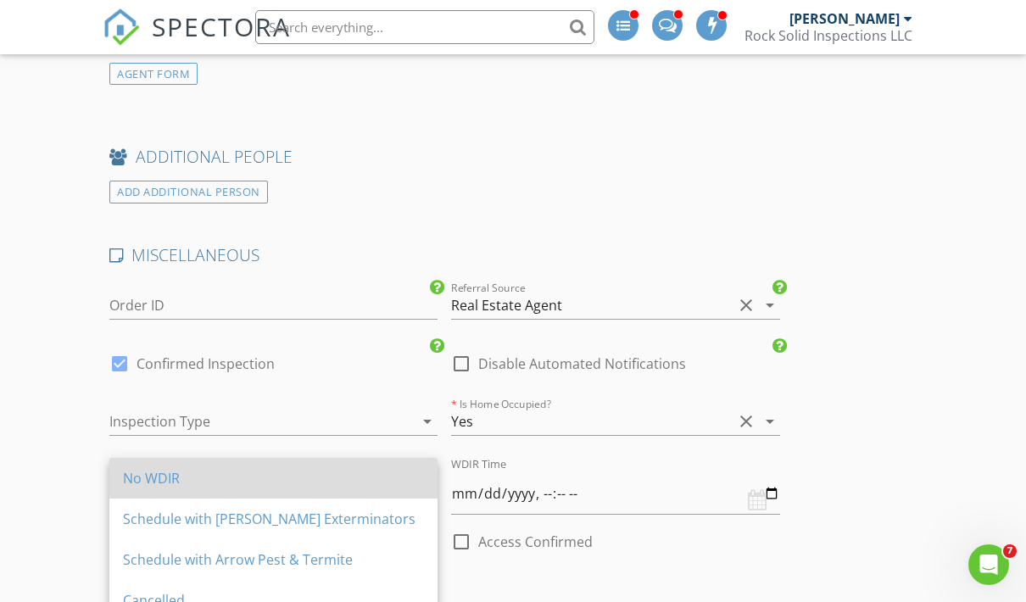
click at [365, 463] on div "No WDIR" at bounding box center [273, 478] width 301 height 41
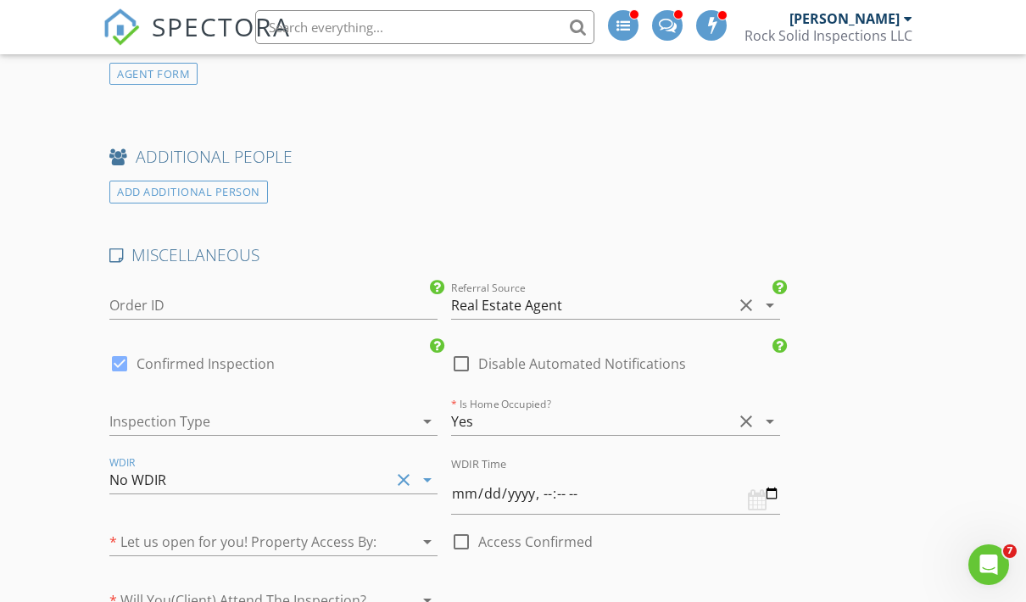
click at [372, 408] on div at bounding box center [249, 421] width 281 height 27
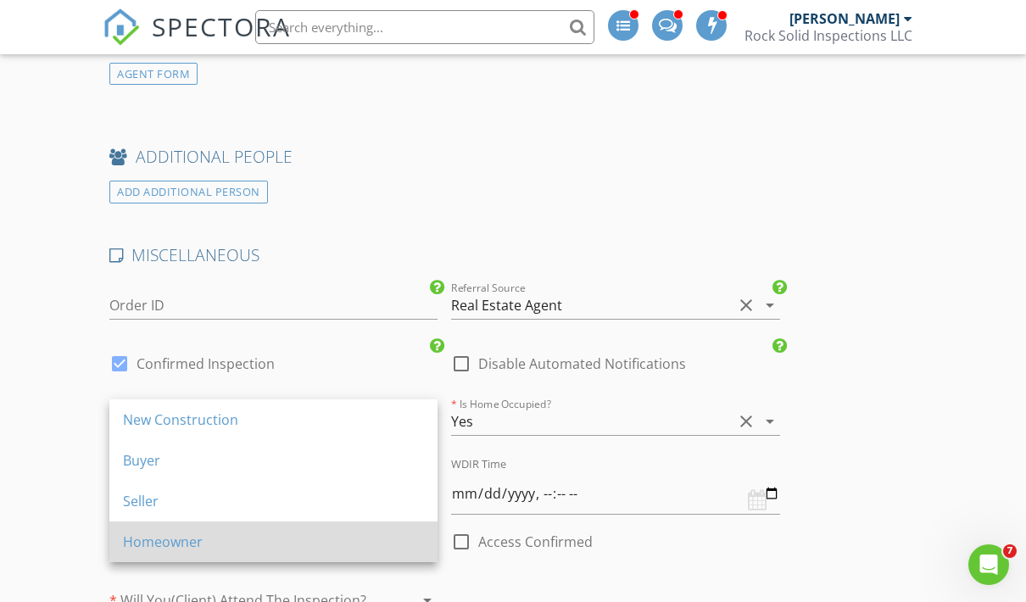
click at [292, 527] on div "Homeowner" at bounding box center [273, 541] width 301 height 41
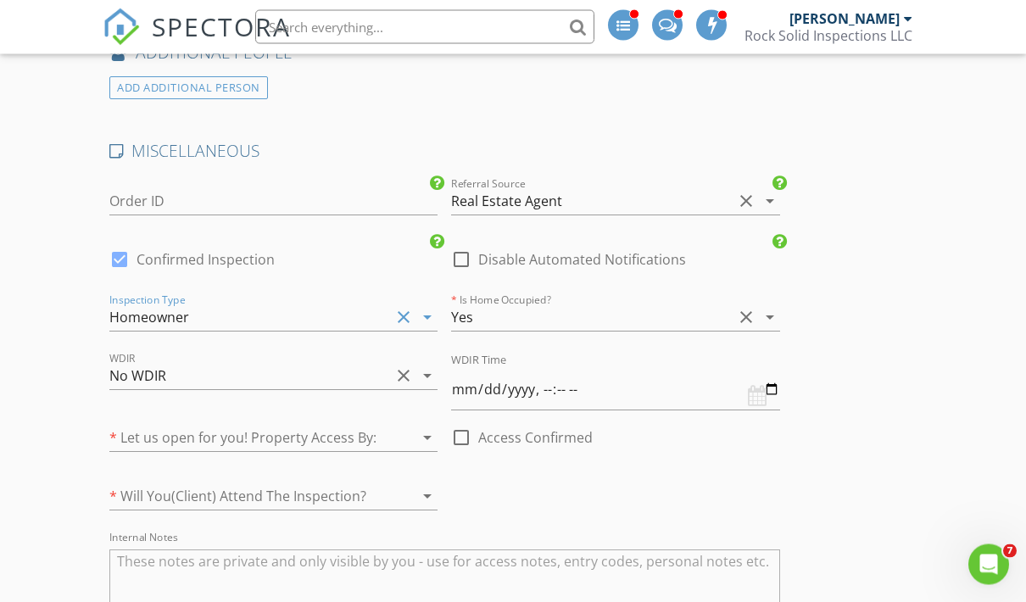
click at [322, 436] on div at bounding box center [249, 438] width 281 height 27
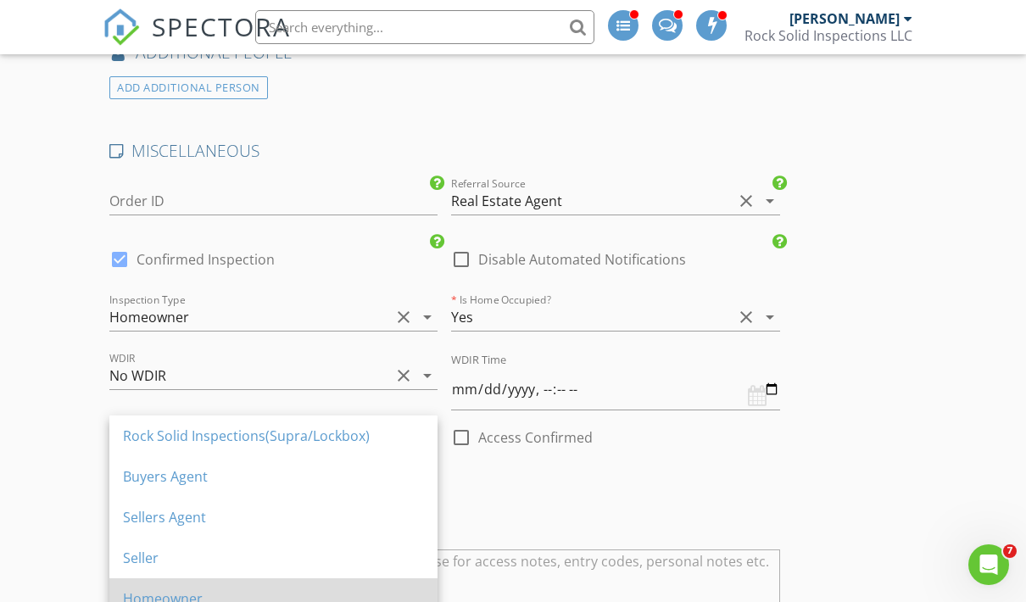
click at [294, 579] on div "Homeowner" at bounding box center [273, 598] width 301 height 41
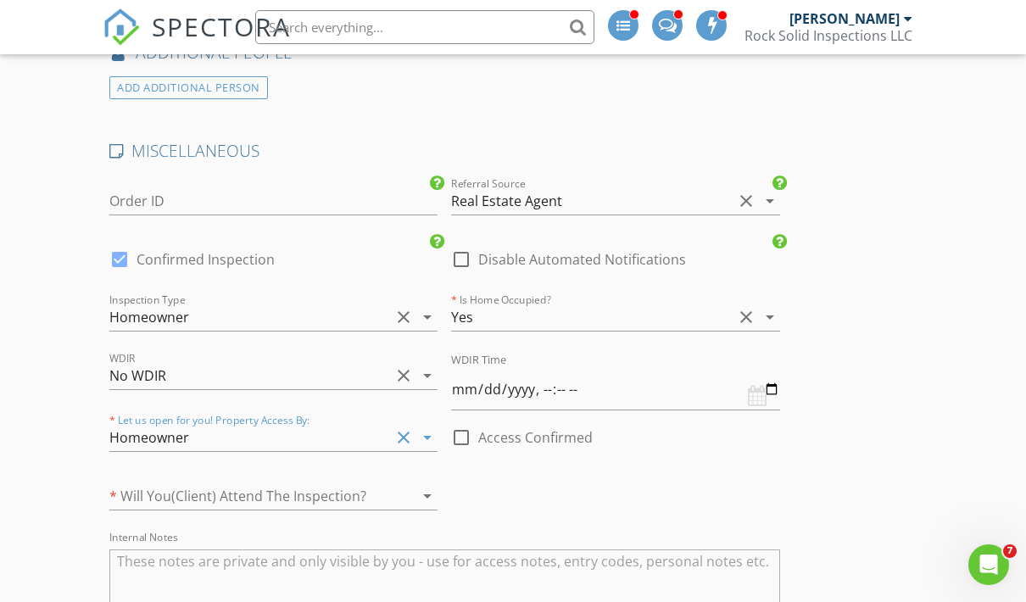
click at [338, 482] on div at bounding box center [249, 495] width 281 height 27
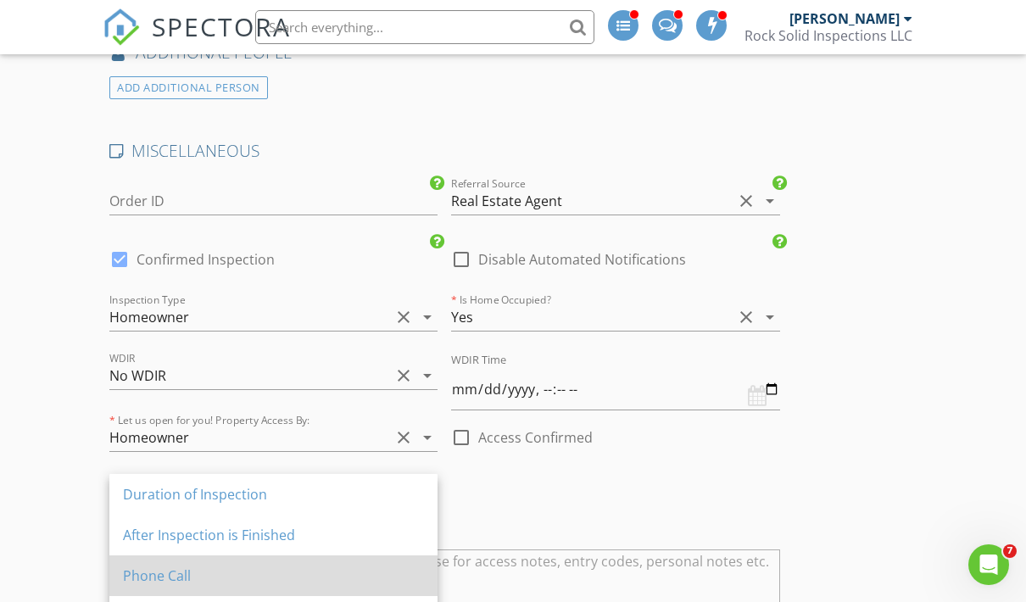
click at [318, 581] on div "Phone Call" at bounding box center [273, 575] width 301 height 20
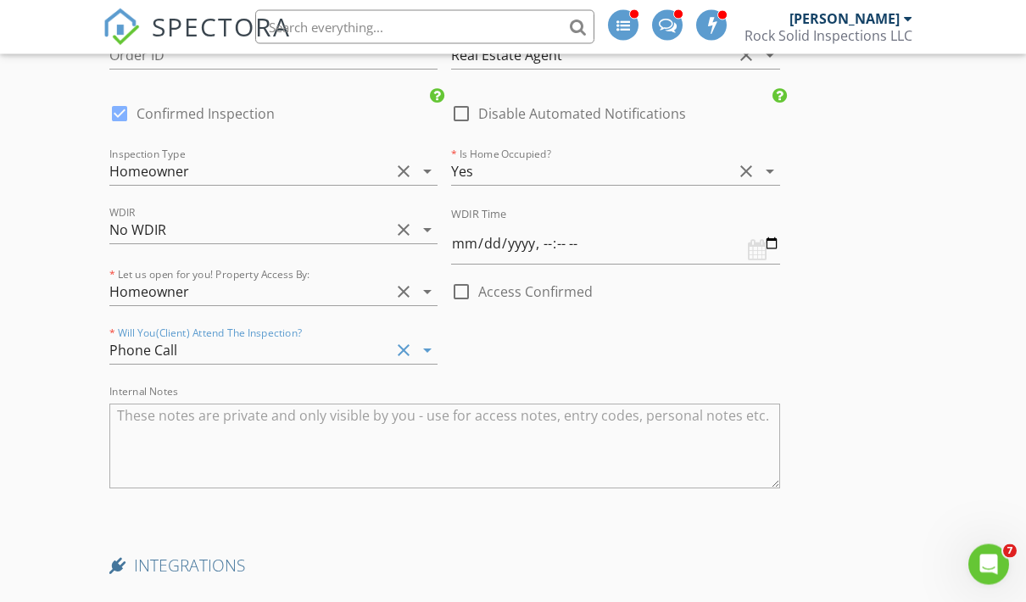
click at [377, 504] on div at bounding box center [444, 509] width 670 height 10
click at [412, 457] on textarea "Internal Notes" at bounding box center [444, 445] width 670 height 85
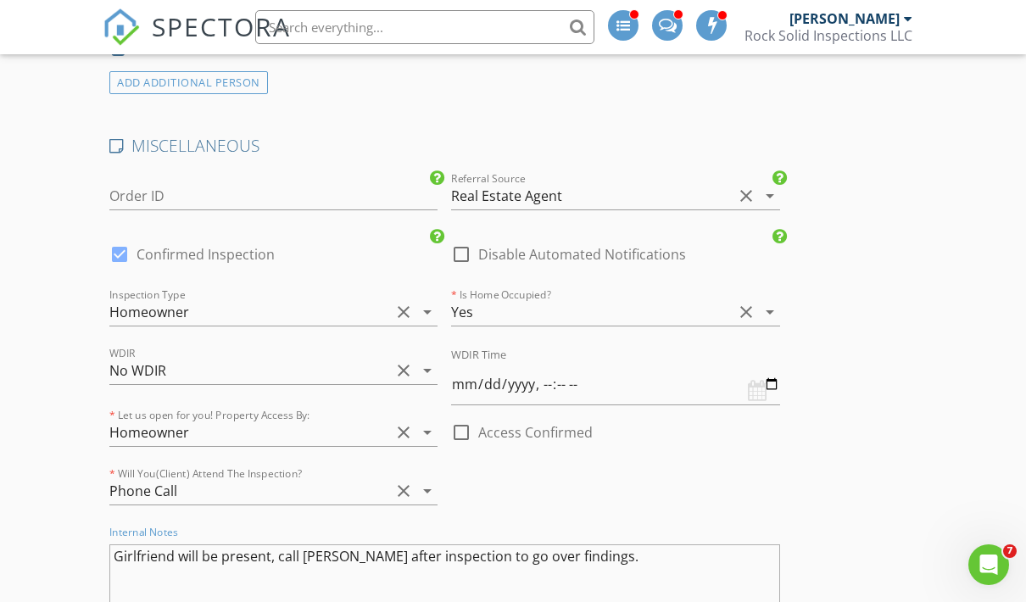
scroll to position [2564, 0]
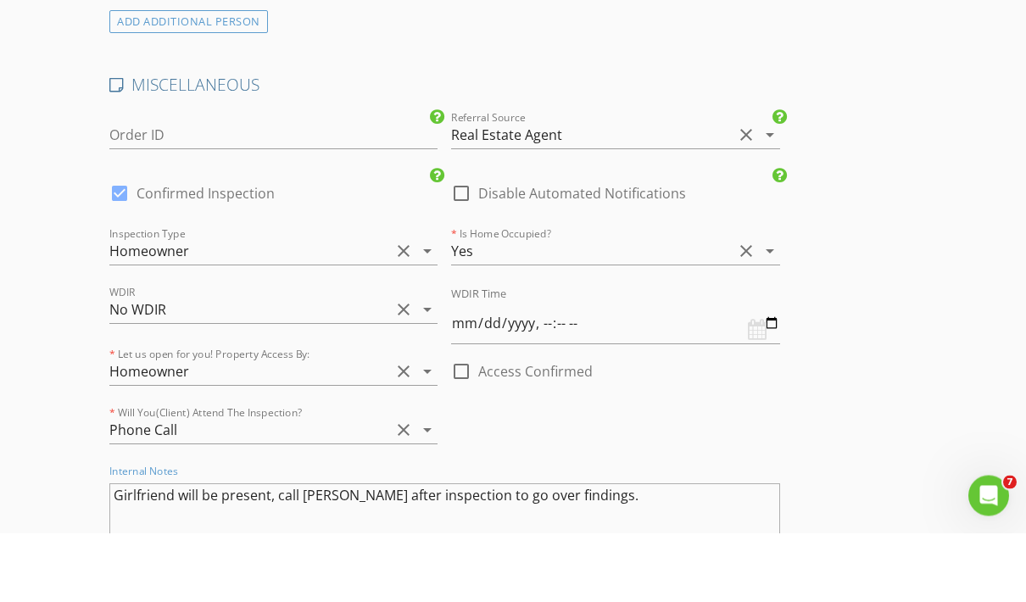
type textarea "Girlfriend will be present, call Blair after inspection to go over findings."
click at [467, 426] on div at bounding box center [461, 440] width 29 height 29
checkbox input "true"
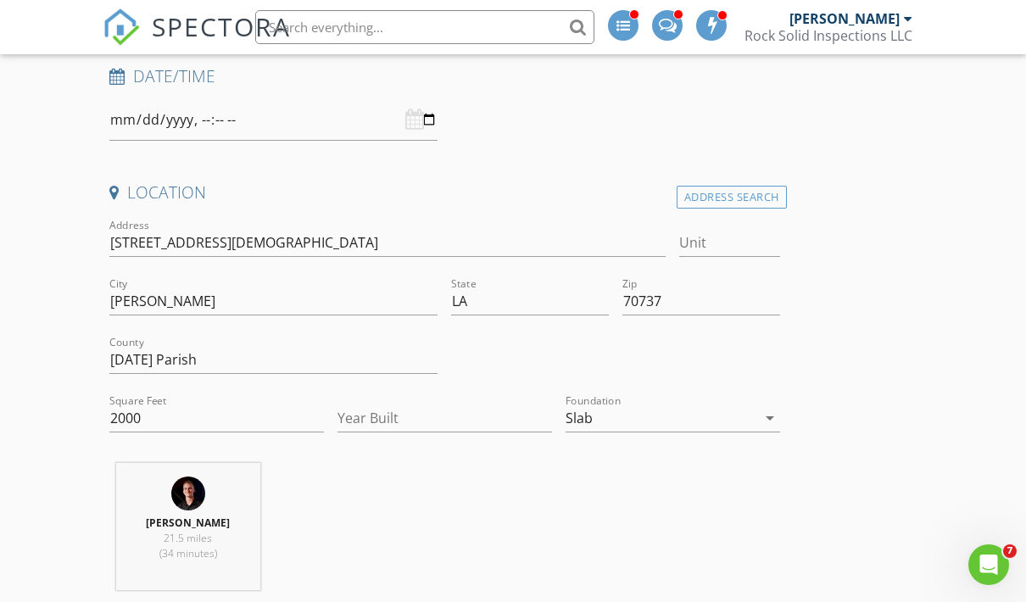
scroll to position [281, 0]
click at [576, 412] on div "Slab" at bounding box center [578, 419] width 27 height 15
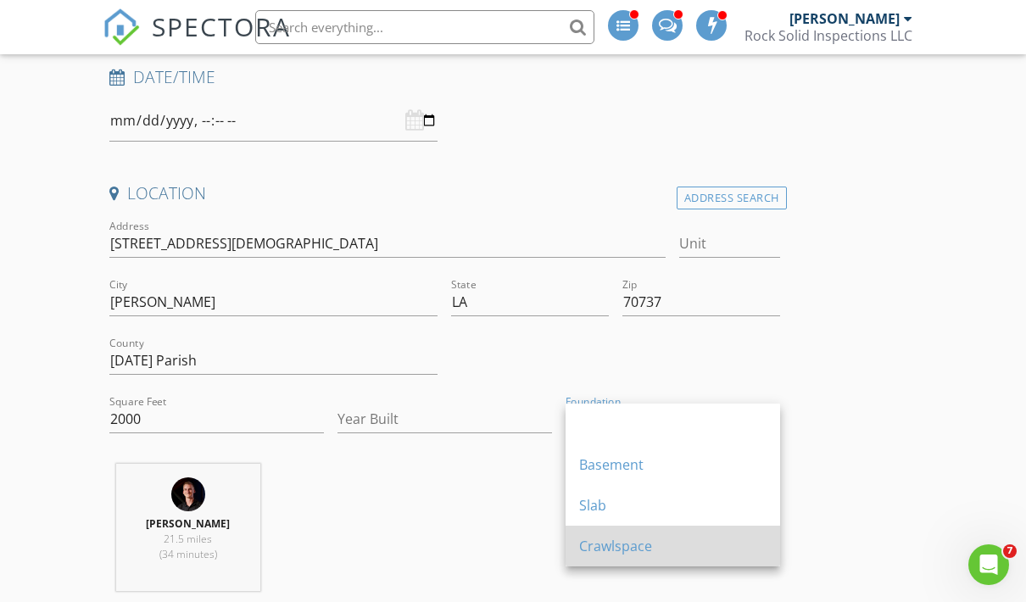
click at [599, 538] on div "Crawlspace" at bounding box center [672, 546] width 187 height 20
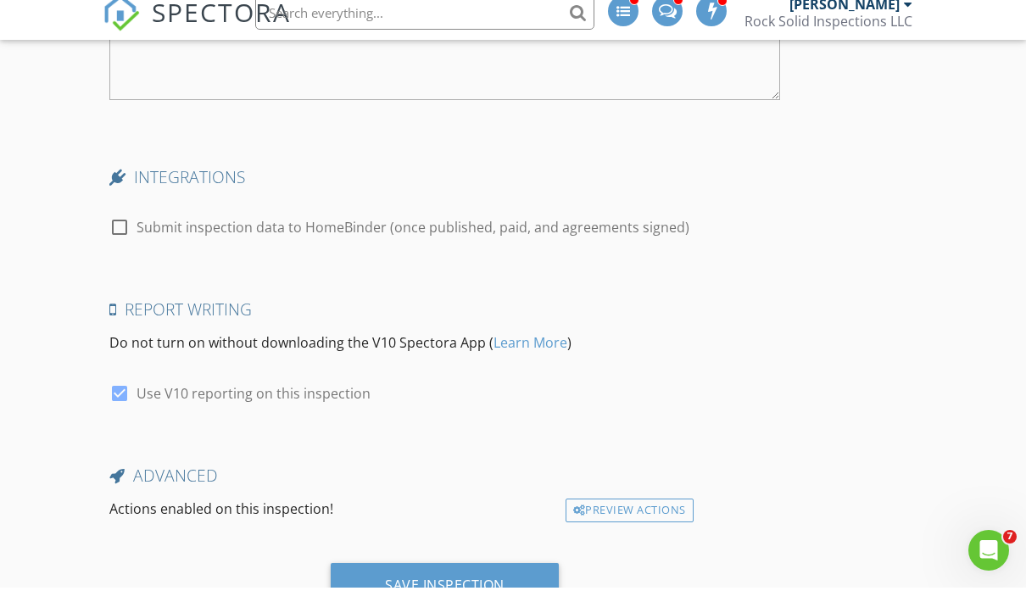
scroll to position [3083, 0]
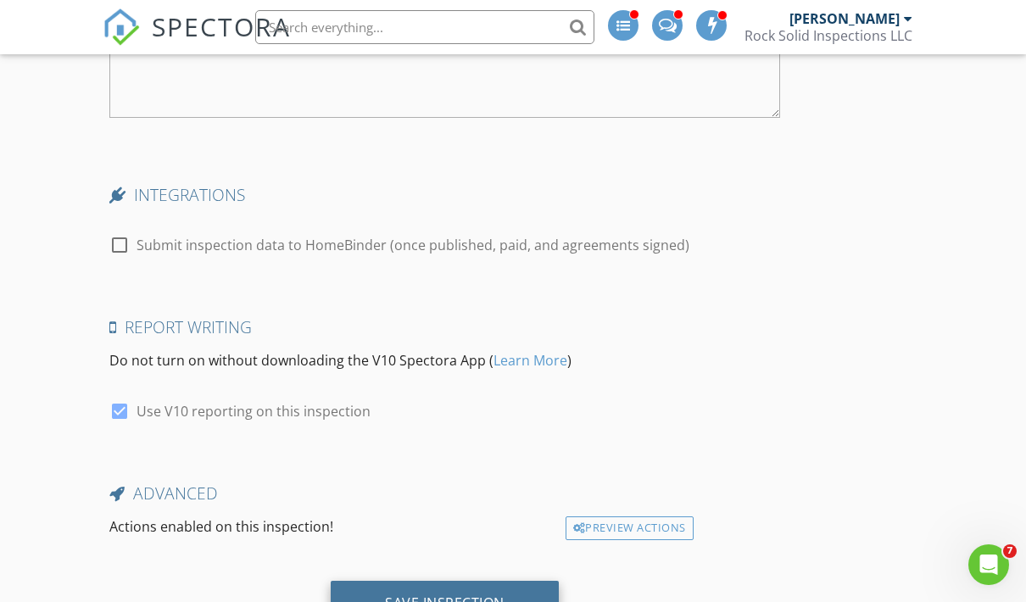
click at [493, 595] on div "Save Inspection" at bounding box center [445, 602] width 120 height 17
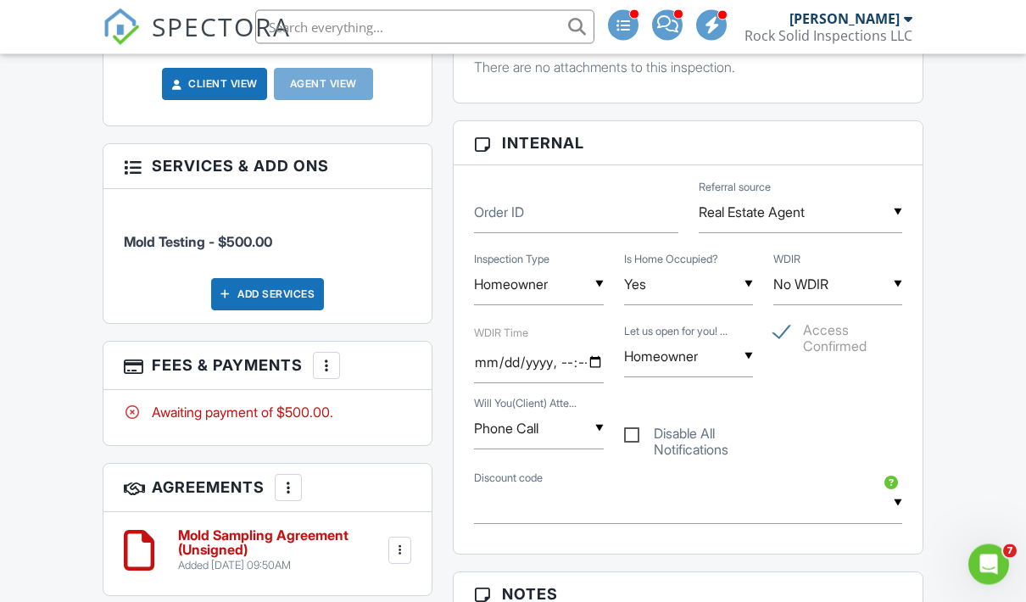
scroll to position [753, 0]
click at [192, 528] on h6 "Mold Sampling Agreement (Unsigned)" at bounding box center [281, 543] width 207 height 30
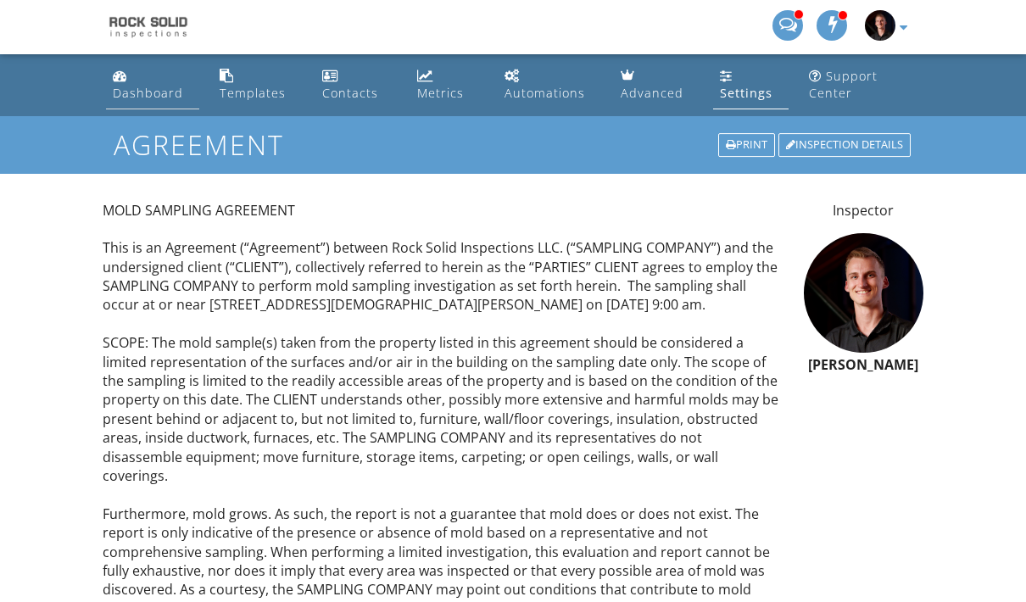
click at [134, 89] on div "Dashboard" at bounding box center [148, 93] width 70 height 16
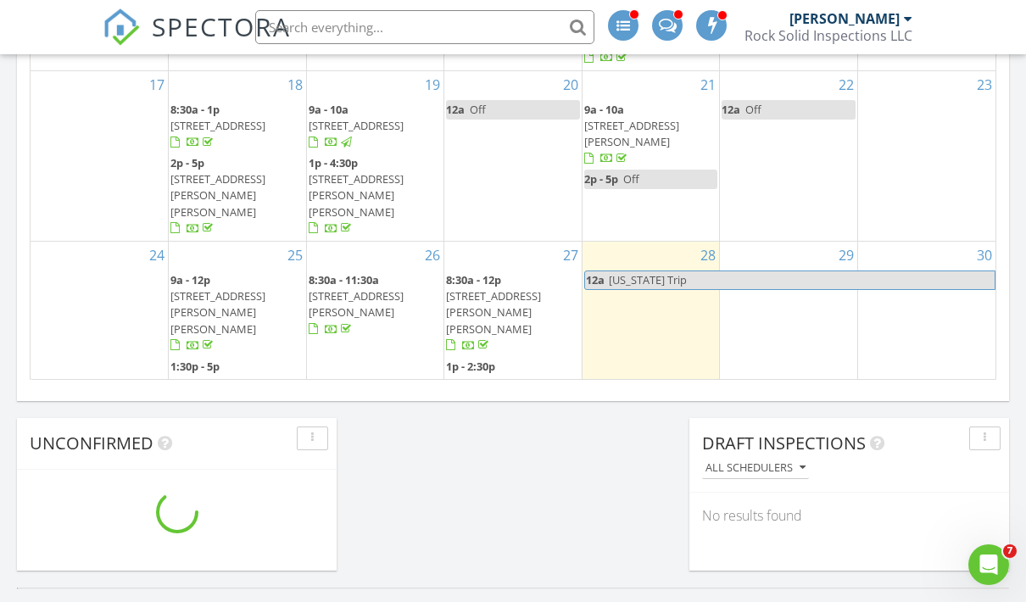
scroll to position [197, 0]
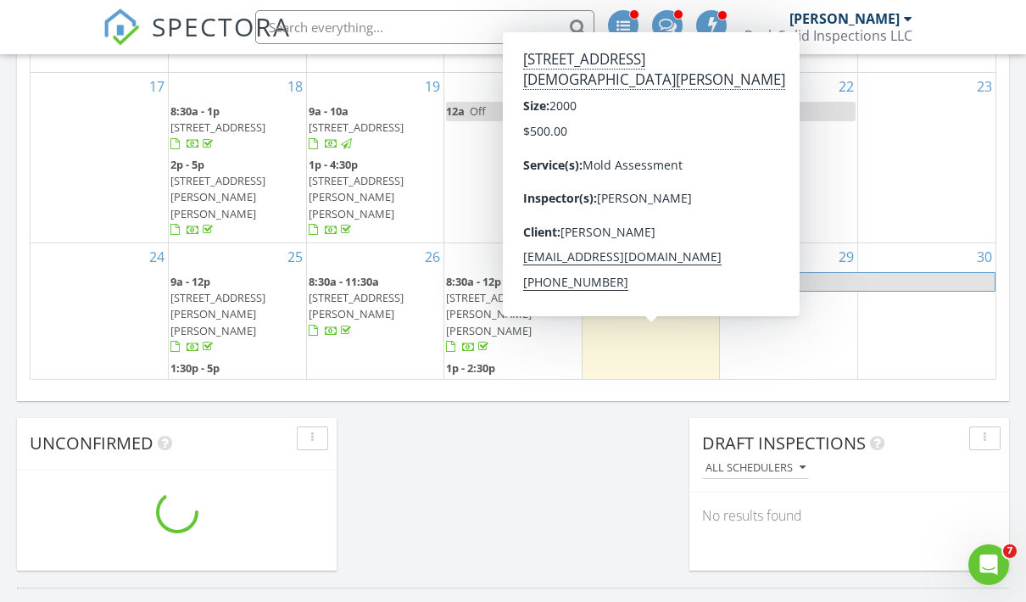
click at [657, 477] on span "[STREET_ADDRESS][DEMOGRAPHIC_DATA][PERSON_NAME]" at bounding box center [642, 500] width 117 height 47
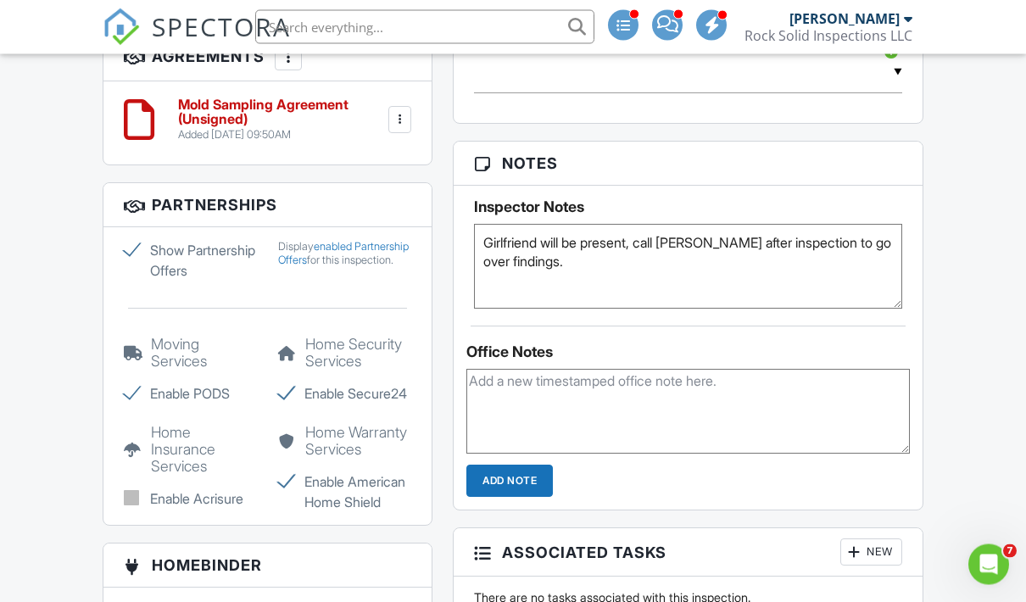
scroll to position [1183, 0]
click at [624, 275] on textarea "Girlfriend will be present, call Blair after inspection to go over findings." at bounding box center [688, 266] width 428 height 85
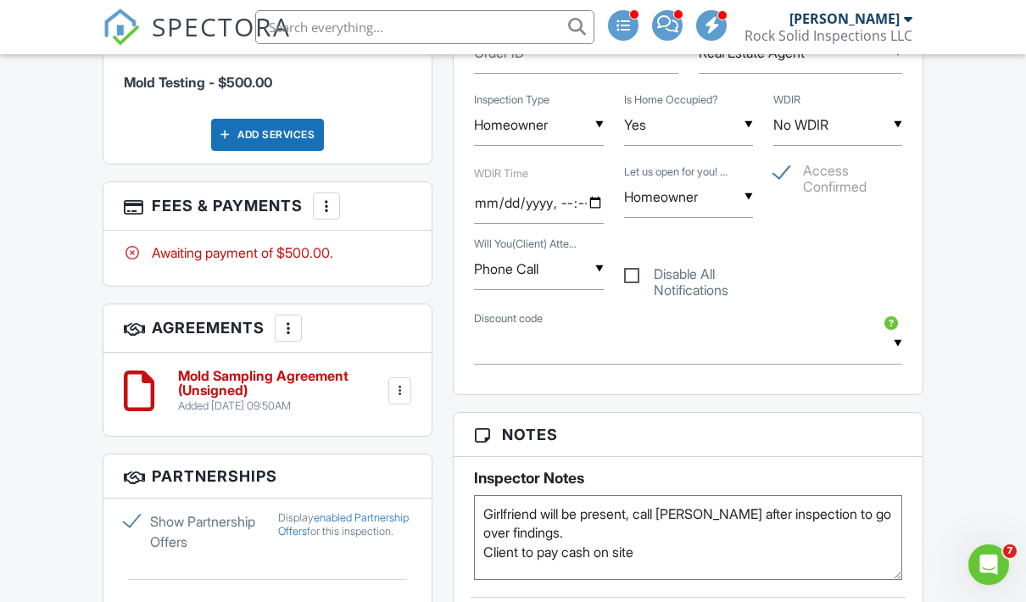
scroll to position [910, 0]
type textarea "Girlfriend will be present, call Blair after inspection to go over findings. Cl…"
click at [327, 206] on div "More" at bounding box center [326, 207] width 27 height 27
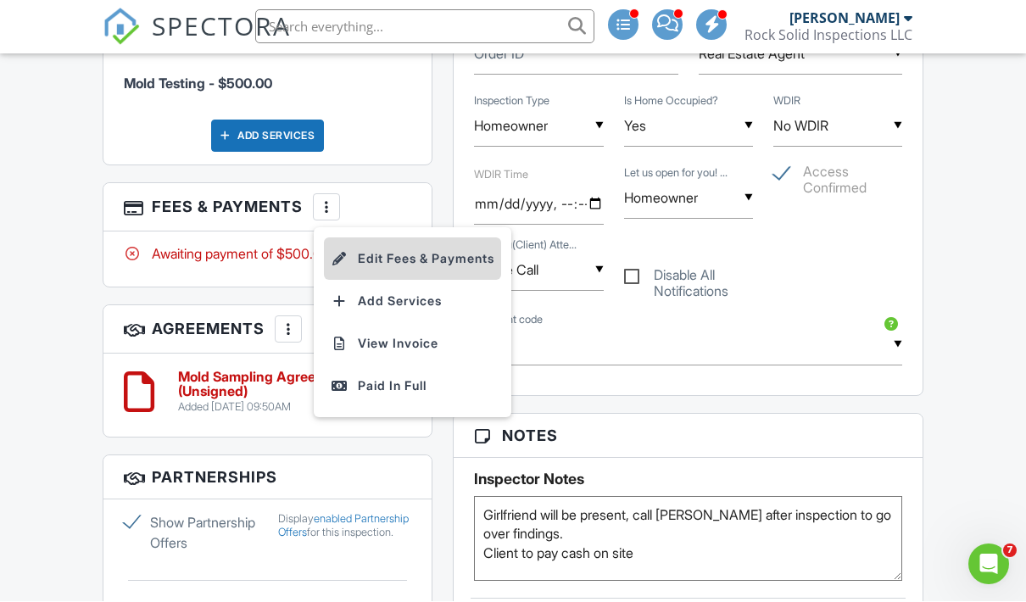
scroll to position [911, 0]
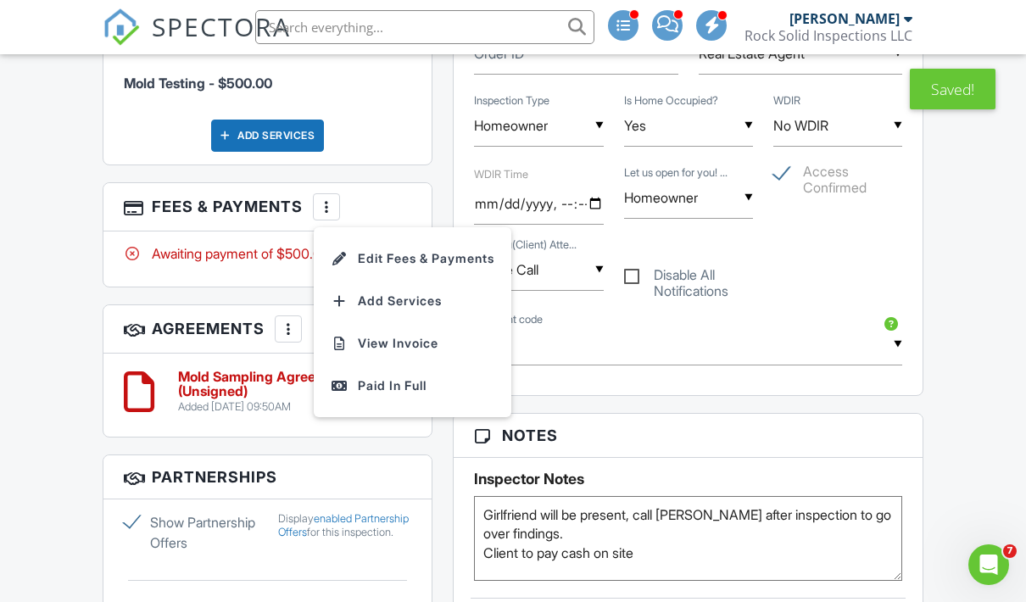
click at [388, 257] on li "Edit Fees & Payments" at bounding box center [412, 258] width 177 height 42
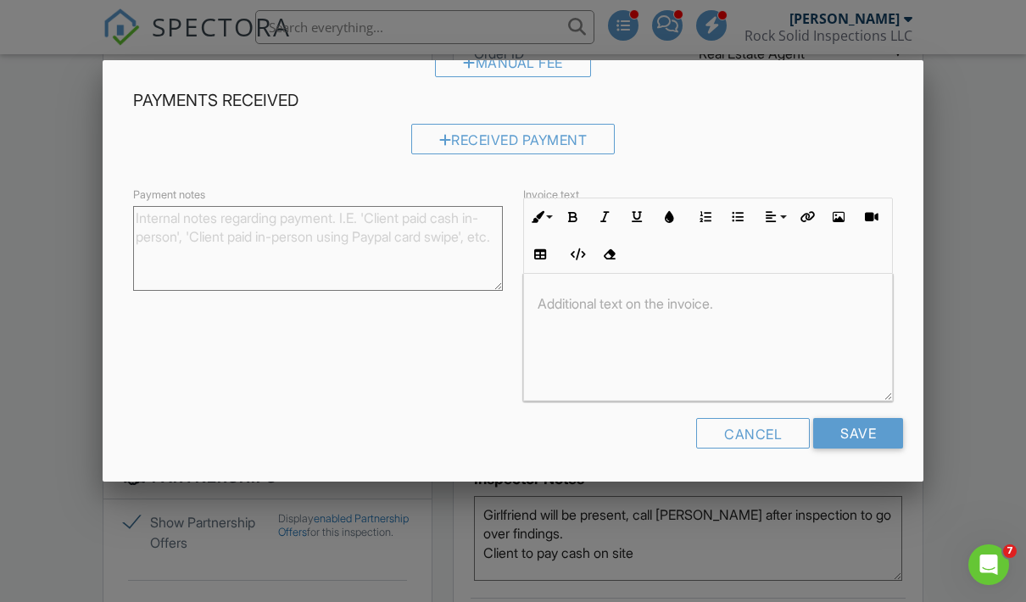
scroll to position [217, 0]
click at [759, 398] on div at bounding box center [708, 338] width 368 height 127
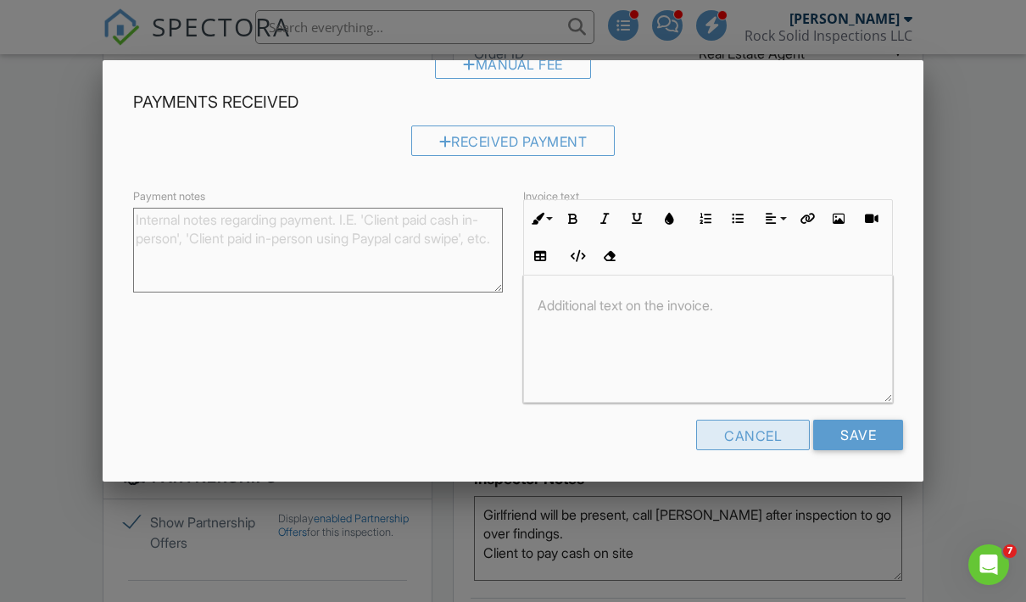
click at [759, 442] on div "Cancel" at bounding box center [753, 435] width 114 height 31
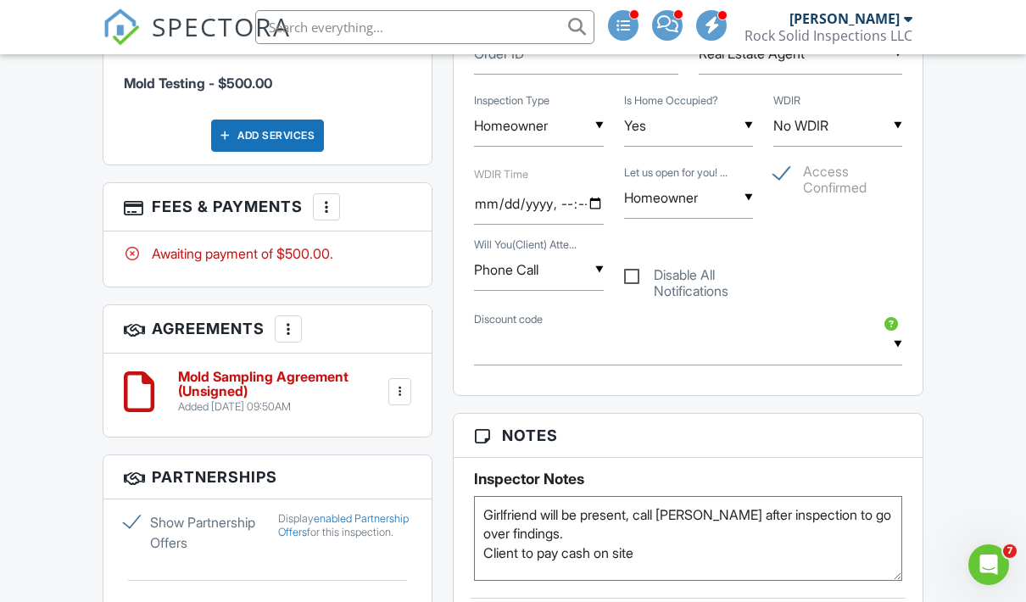
click at [427, 359] on div "Mold Sampling Agreement (Unsigned) Added 08/28/2025 09:50AM Edit File Delete Do…" at bounding box center [267, 394] width 328 height 83
click at [325, 203] on div at bounding box center [326, 206] width 17 height 17
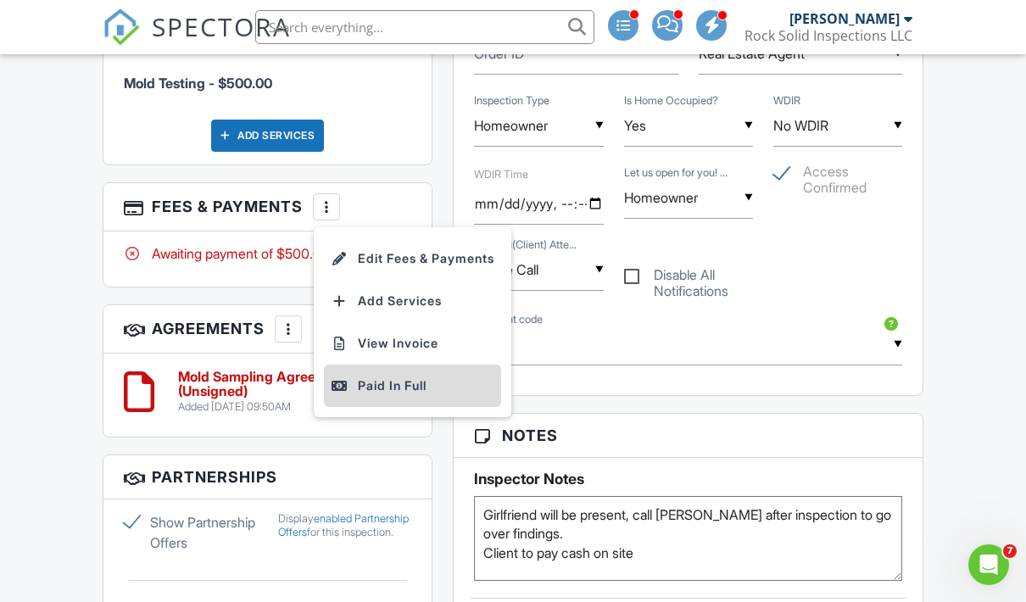
click at [378, 375] on div "Paid In Full" at bounding box center [413, 385] width 164 height 20
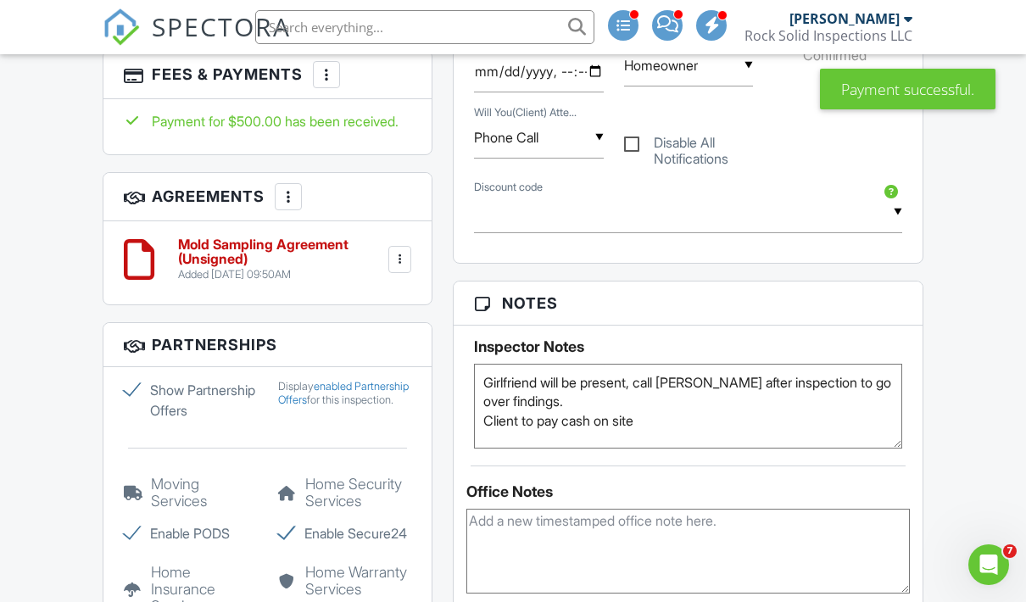
scroll to position [1173, 0]
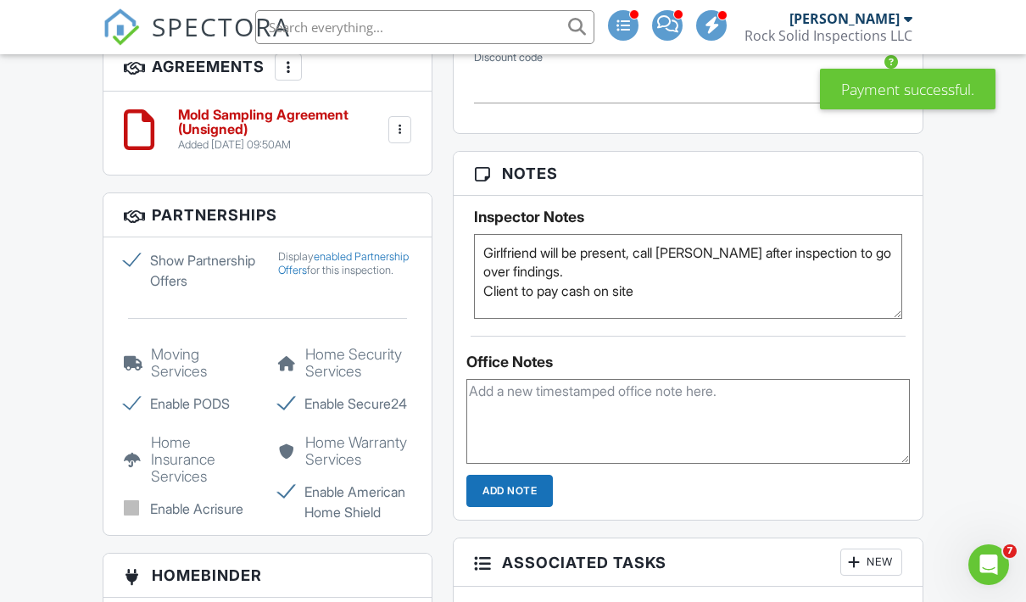
click at [421, 379] on div "Home Security Services Enable Secure24" at bounding box center [345, 380] width 154 height 68
click at [579, 282] on textarea "Girlfriend will be present, call Blair after inspection to go over findings. Cl…" at bounding box center [688, 276] width 428 height 85
click at [703, 284] on textarea "Girlfriend will be present, call Blair after inspection to go over findings. Cl…" at bounding box center [688, 276] width 428 height 85
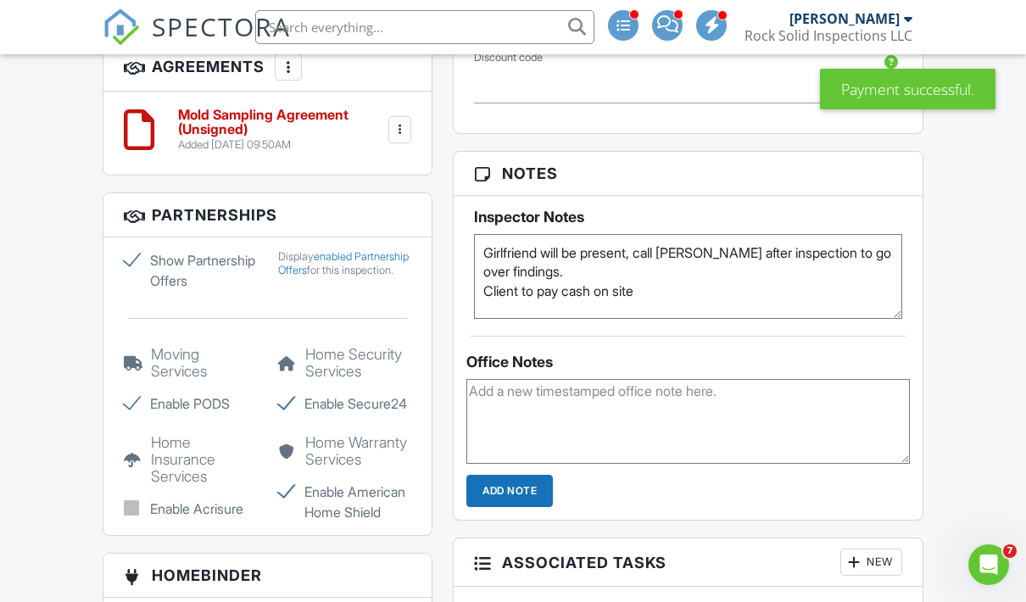
click at [703, 284] on textarea "Girlfriend will be present, call Blair after inspection to go over findings. Cl…" at bounding box center [688, 276] width 428 height 85
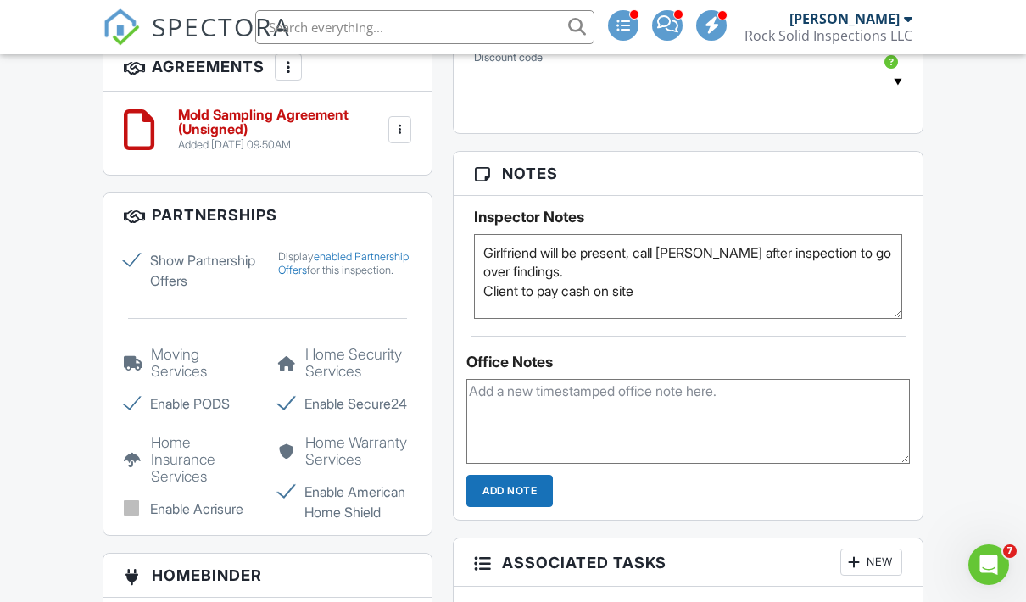
click at [699, 290] on textarea "Girlfriend will be present, call Blair after inspection to go over findings. Cl…" at bounding box center [688, 276] width 428 height 85
click at [699, 287] on textarea "Girlfriend will be present, call Blair after inspection to go over findings. Cl…" at bounding box center [688, 276] width 428 height 85
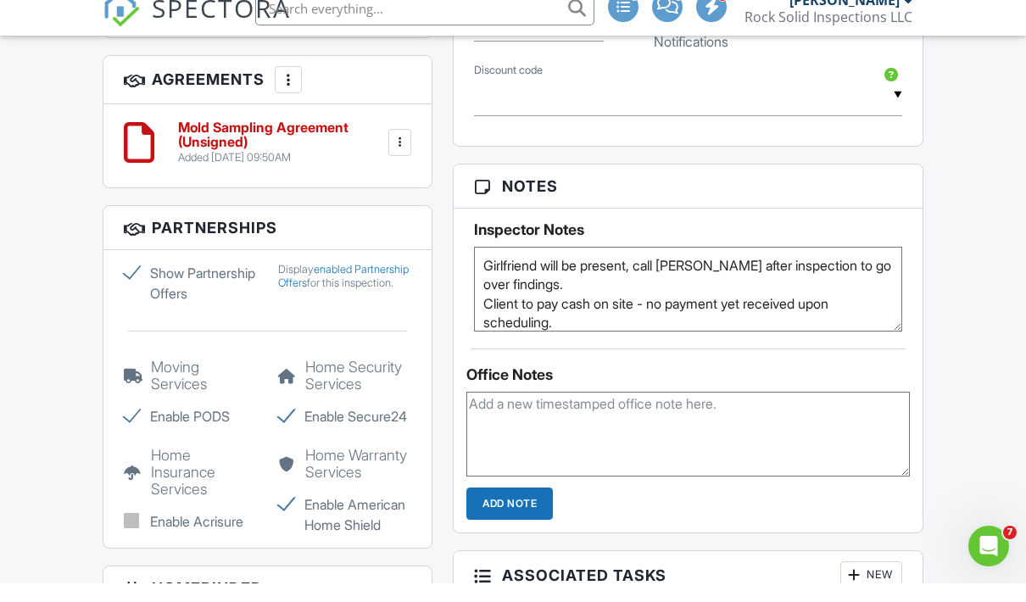
scroll to position [1135, 0]
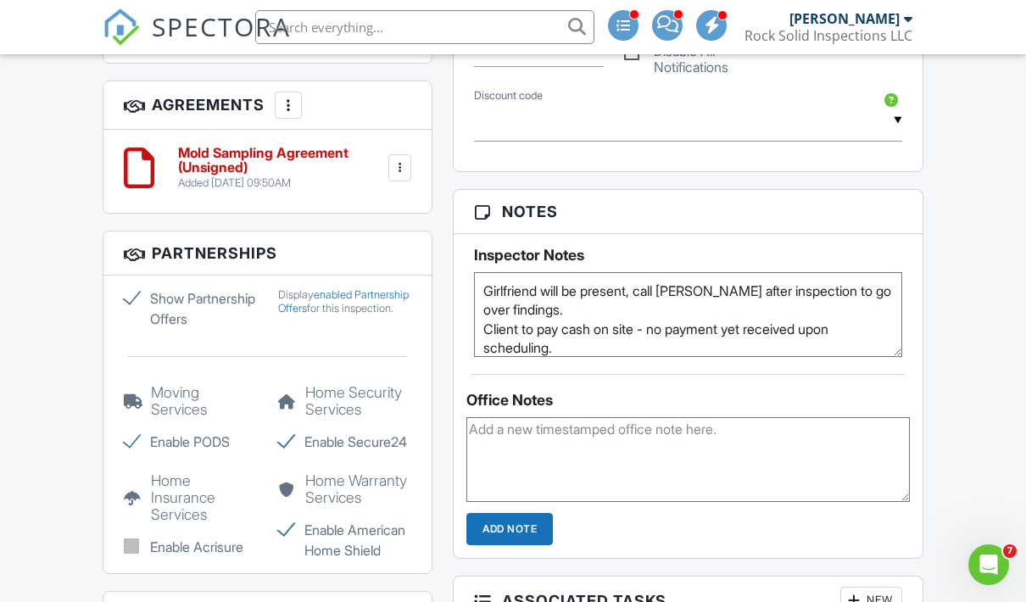
type textarea "Girlfriend will be present, call [PERSON_NAME] after inspection to go over find…"
click at [812, 441] on textarea at bounding box center [687, 459] width 443 height 85
type textarea "w"
type textarea "Client requested to pay cash, no payment yet received"
click at [536, 531] on input "Add Note" at bounding box center [509, 529] width 86 height 32
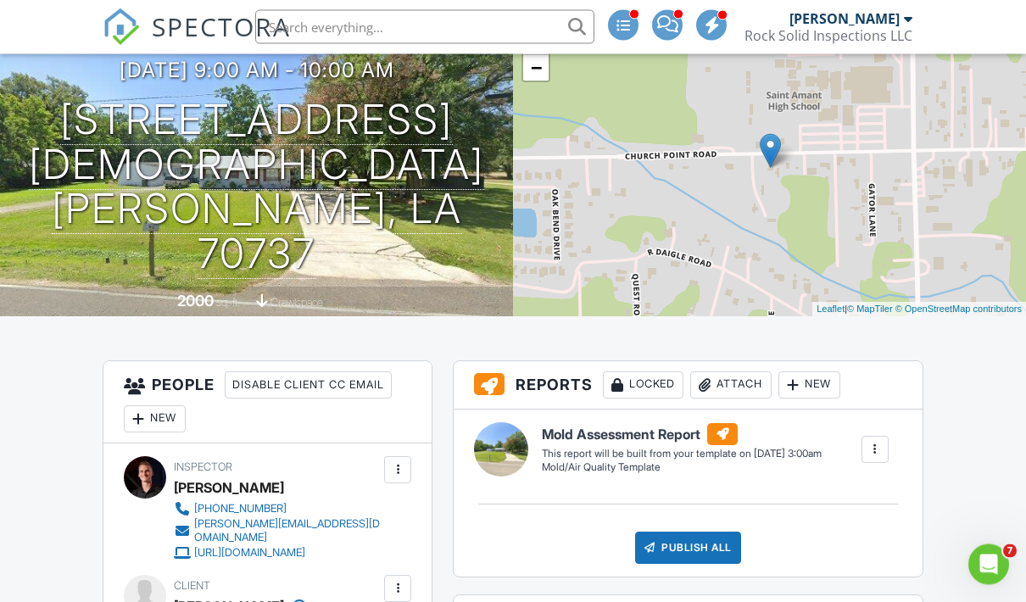
scroll to position [154, 0]
click at [175, 418] on div "New" at bounding box center [155, 418] width 62 height 27
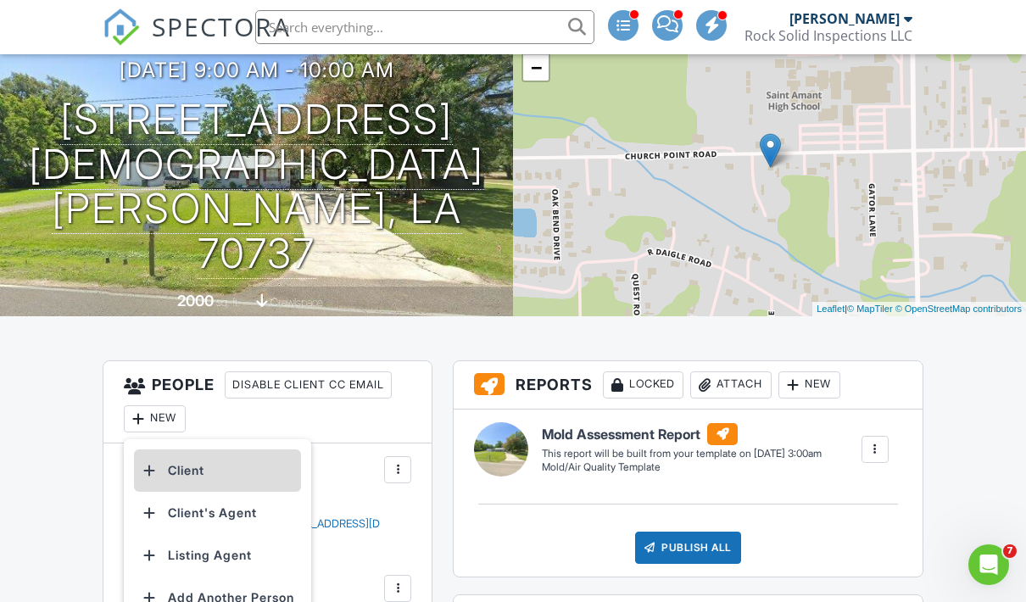
click at [216, 471] on li "Client" at bounding box center [217, 470] width 167 height 42
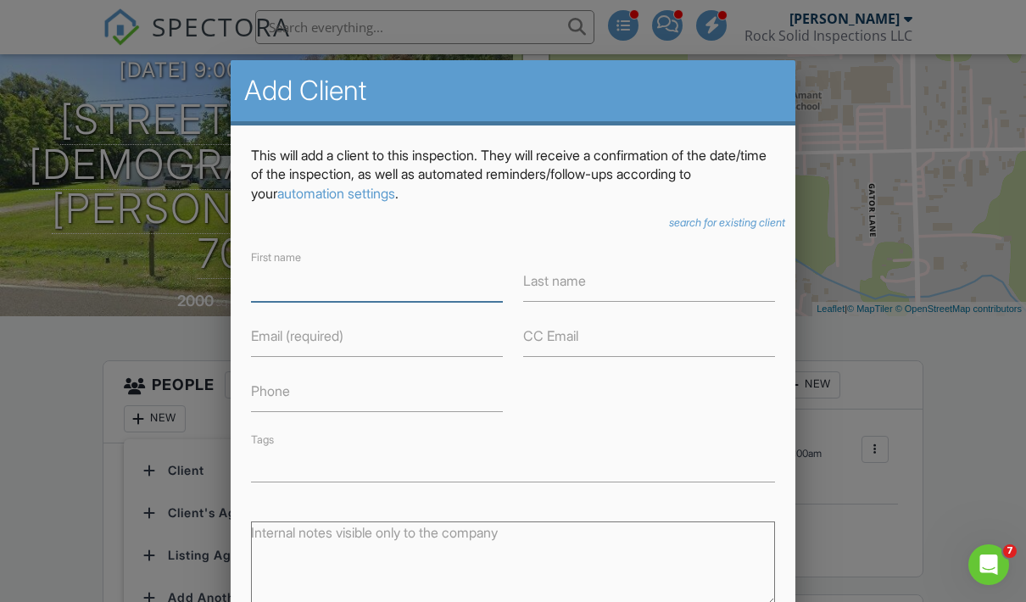
scroll to position [153, 0]
type input "[PERSON_NAME]"
type input "Hall"
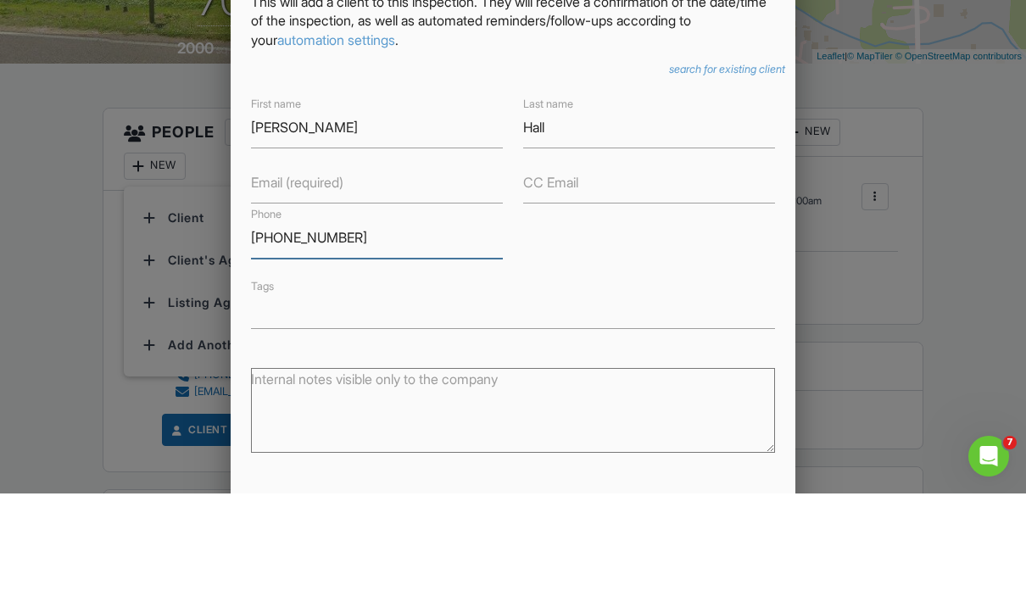
scroll to position [190, 0]
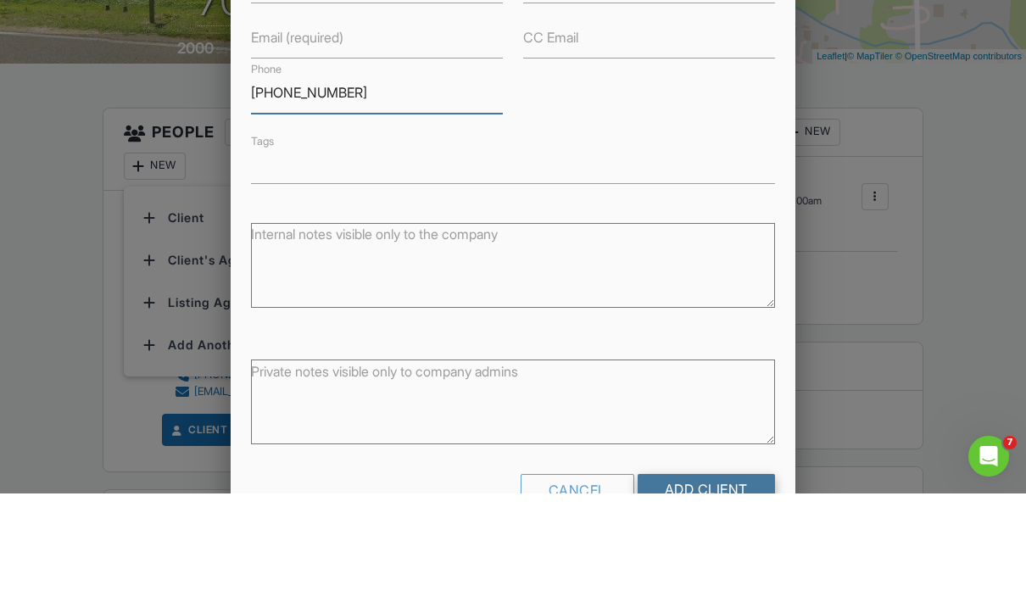
type input "[PHONE_NUMBER]"
click at [670, 582] on input "Add Client" at bounding box center [705, 597] width 137 height 31
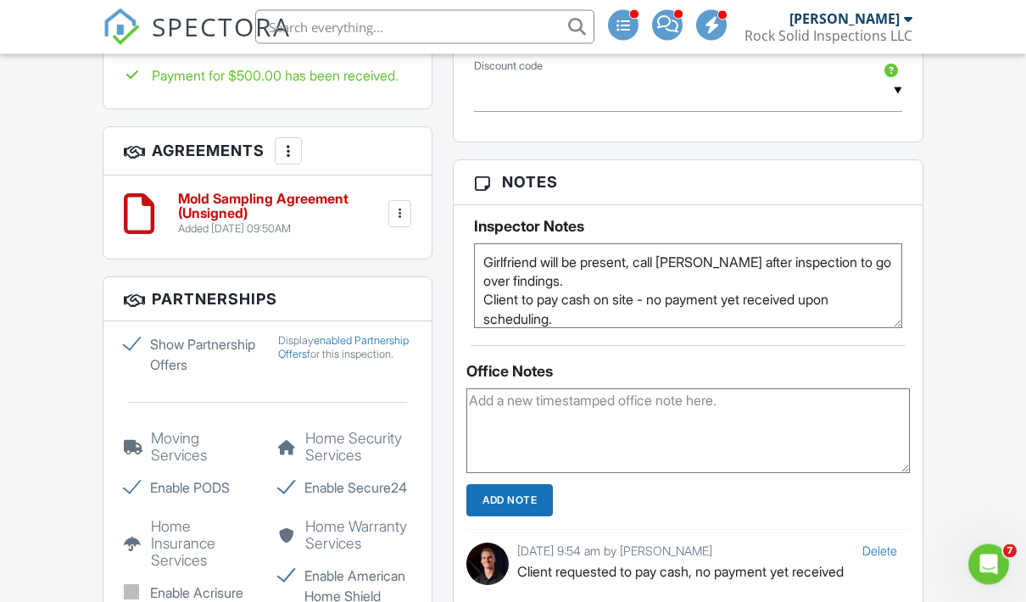
scroll to position [1409, 0]
